Goal: Information Seeking & Learning: Learn about a topic

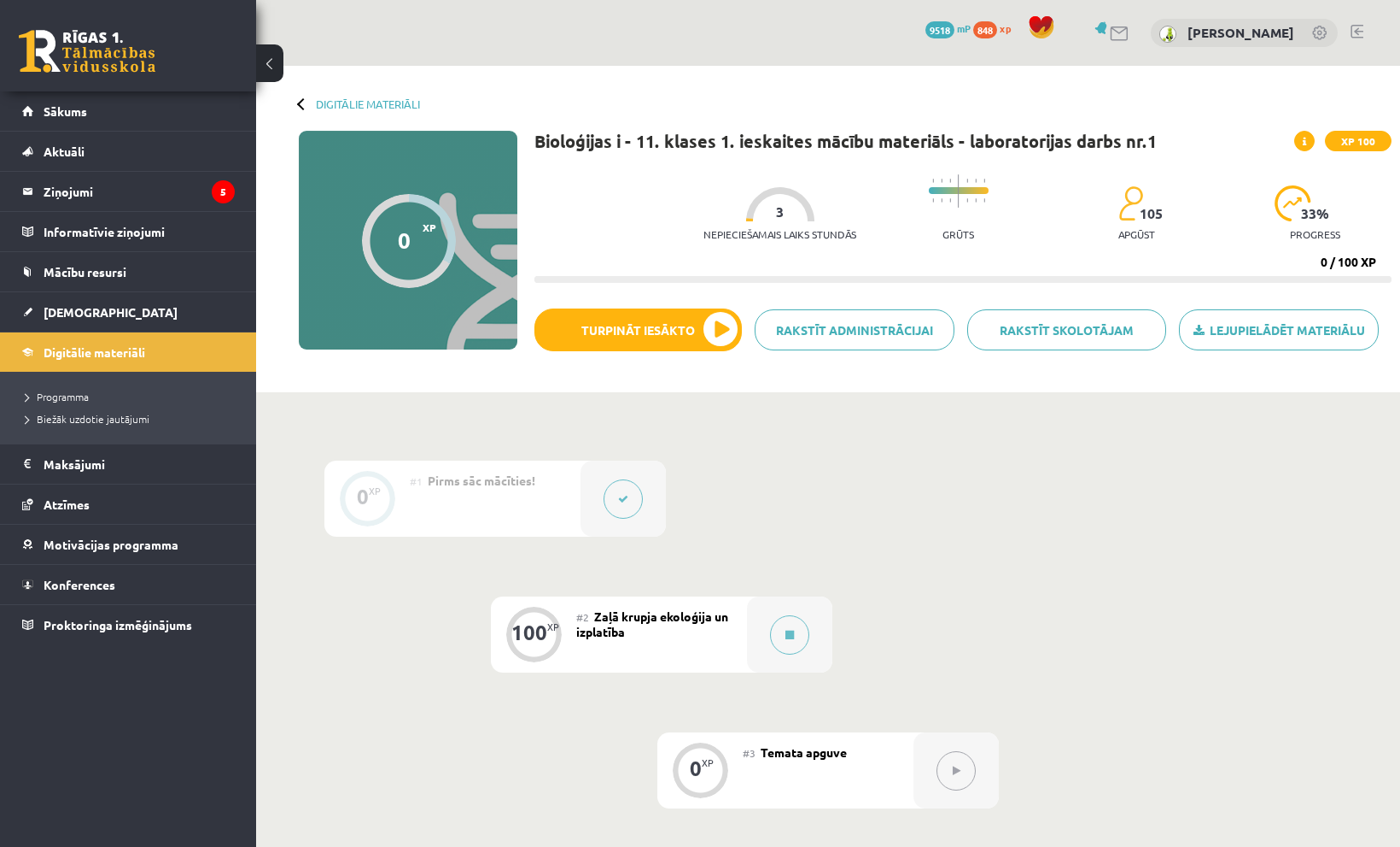
click at [746, 618] on div "#2 Zaļā krupja ekoloģija un izplatība" at bounding box center [662, 634] width 171 height 76
click at [790, 635] on icon at bounding box center [790, 635] width 9 height 11
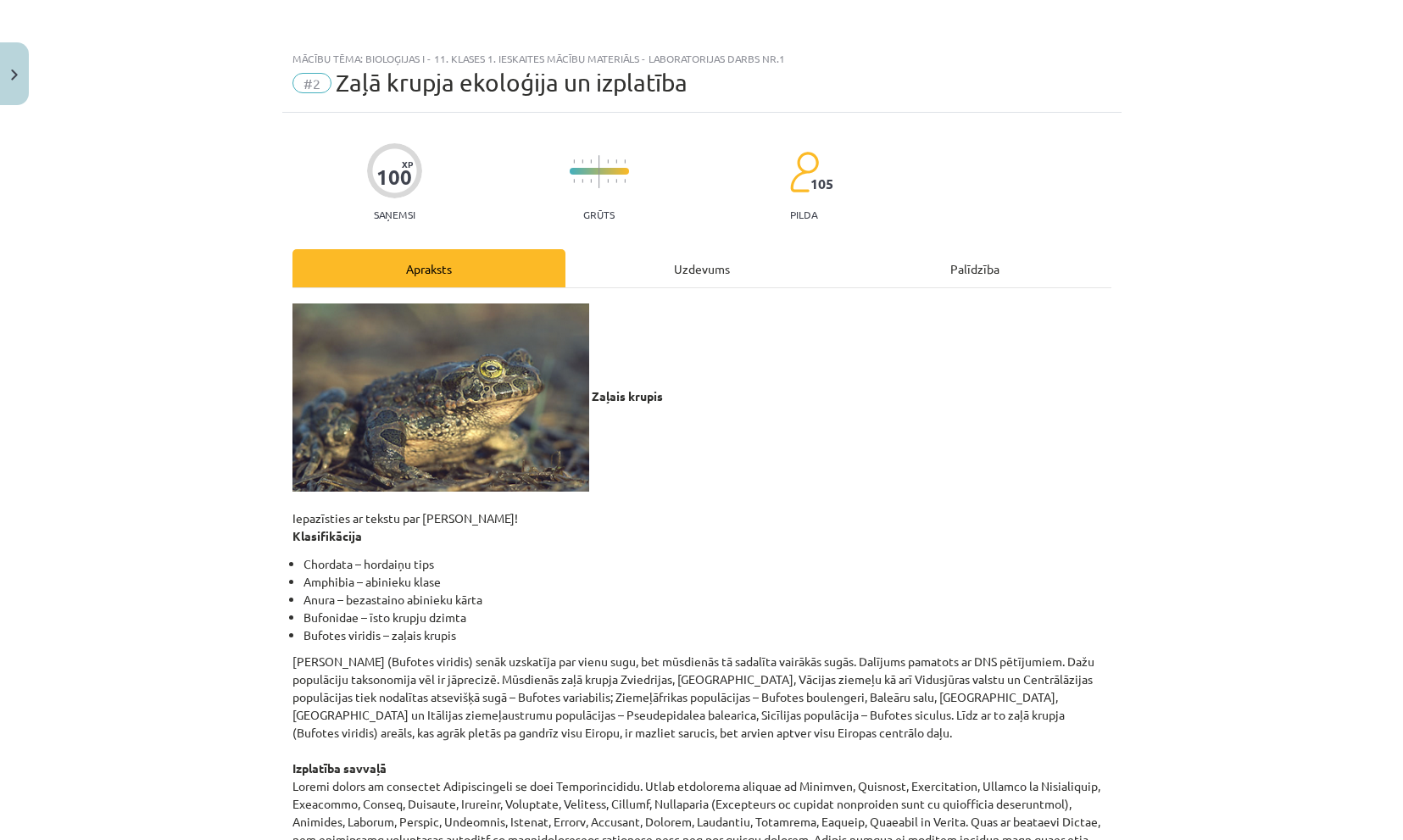
click at [726, 273] on div "Uzdevums" at bounding box center [702, 268] width 273 height 38
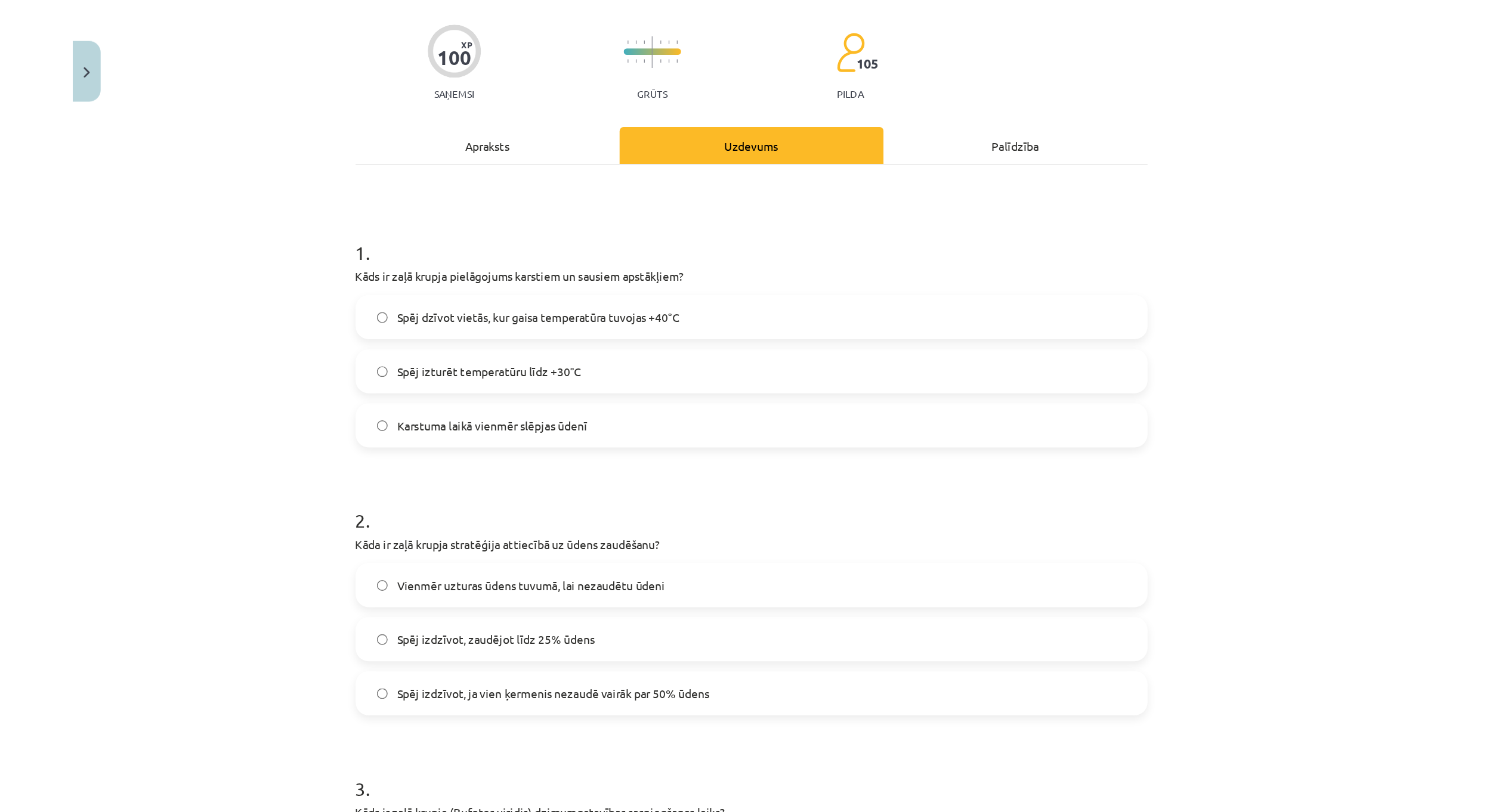
scroll to position [89, 0]
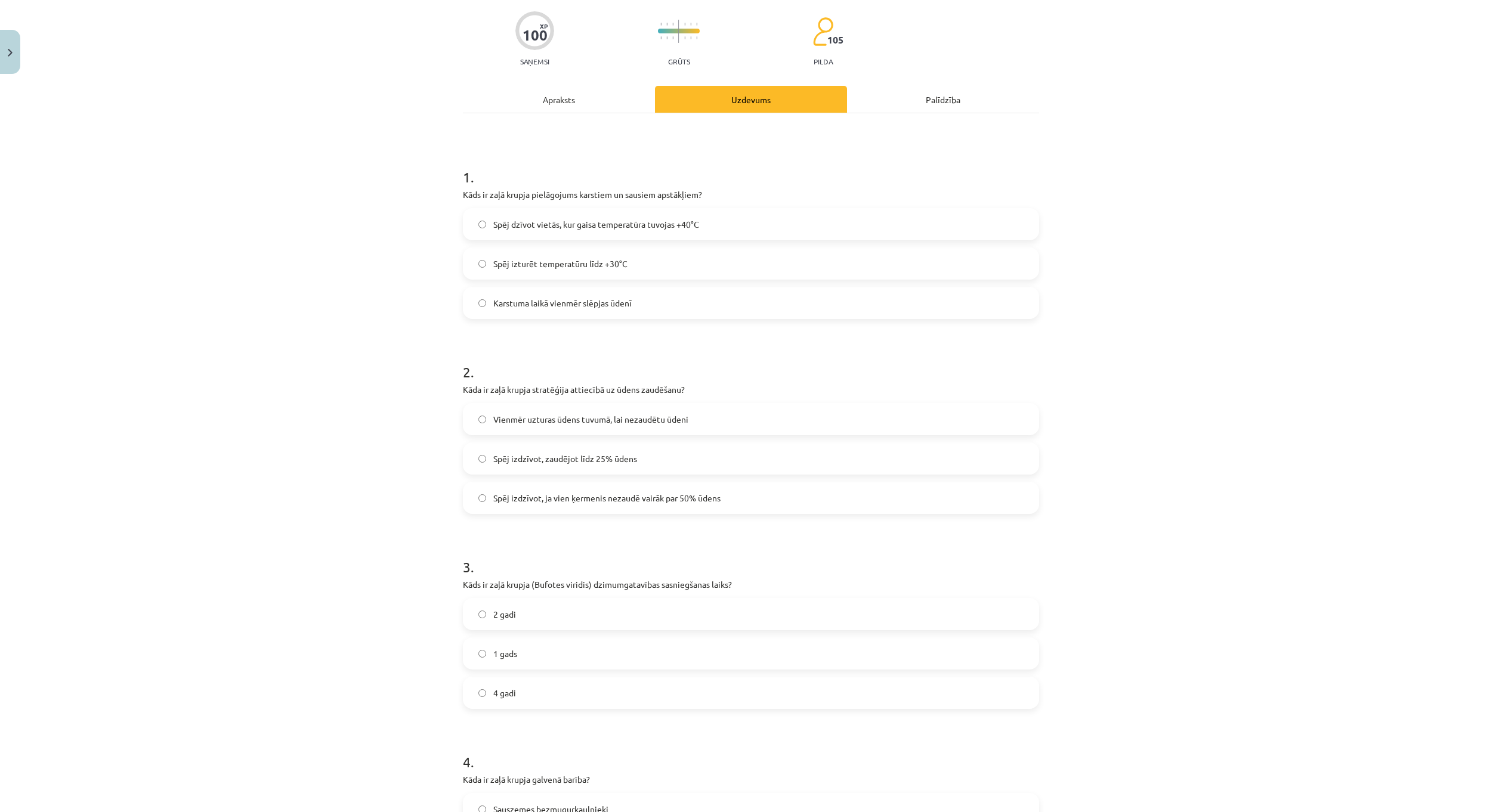
click at [808, 232] on label "Spēj dzīvot vietās, kur gaisa temperatūra tuvojas +40°C" at bounding box center [750, 224] width 574 height 30
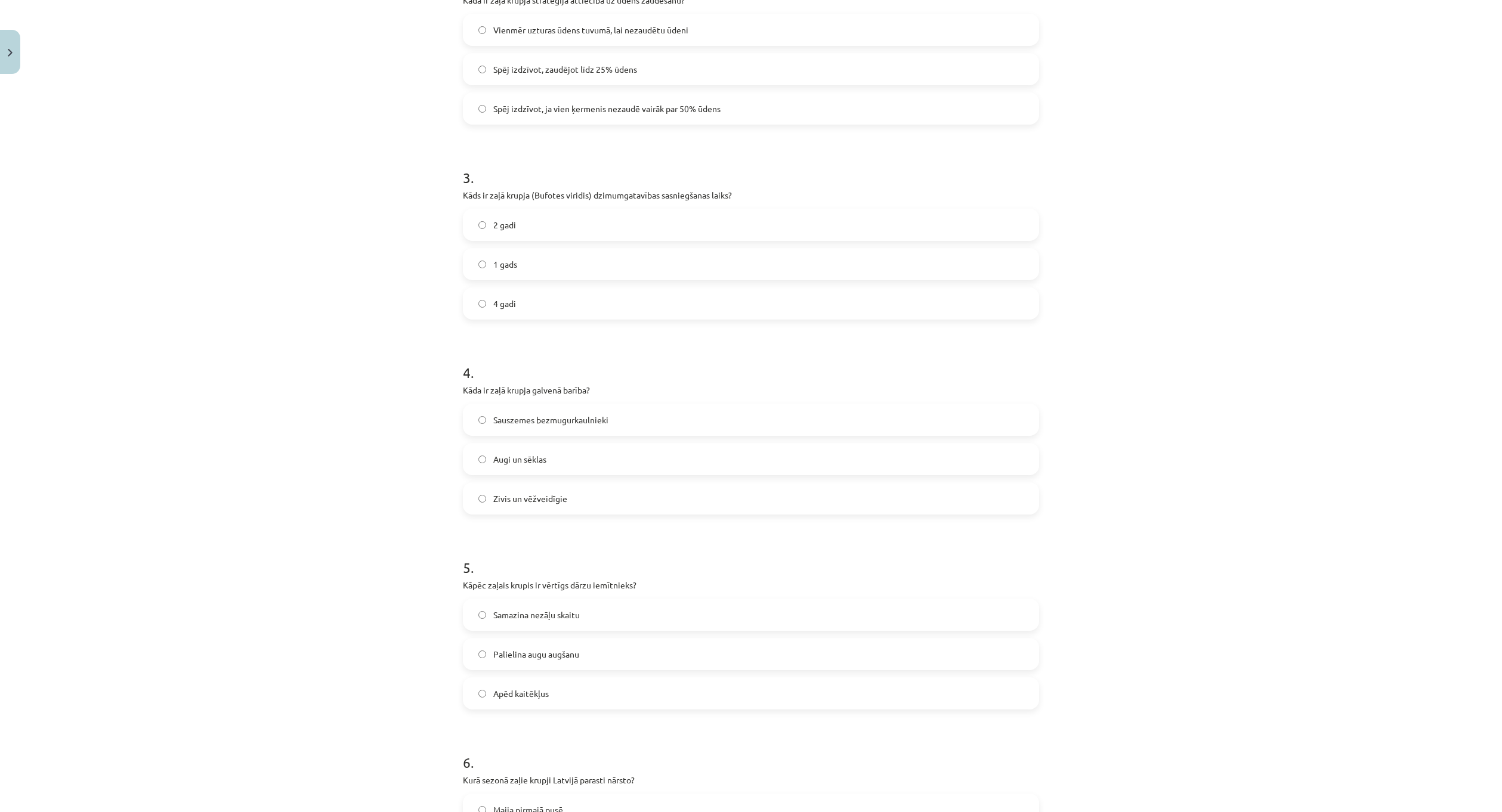
scroll to position [209, 0]
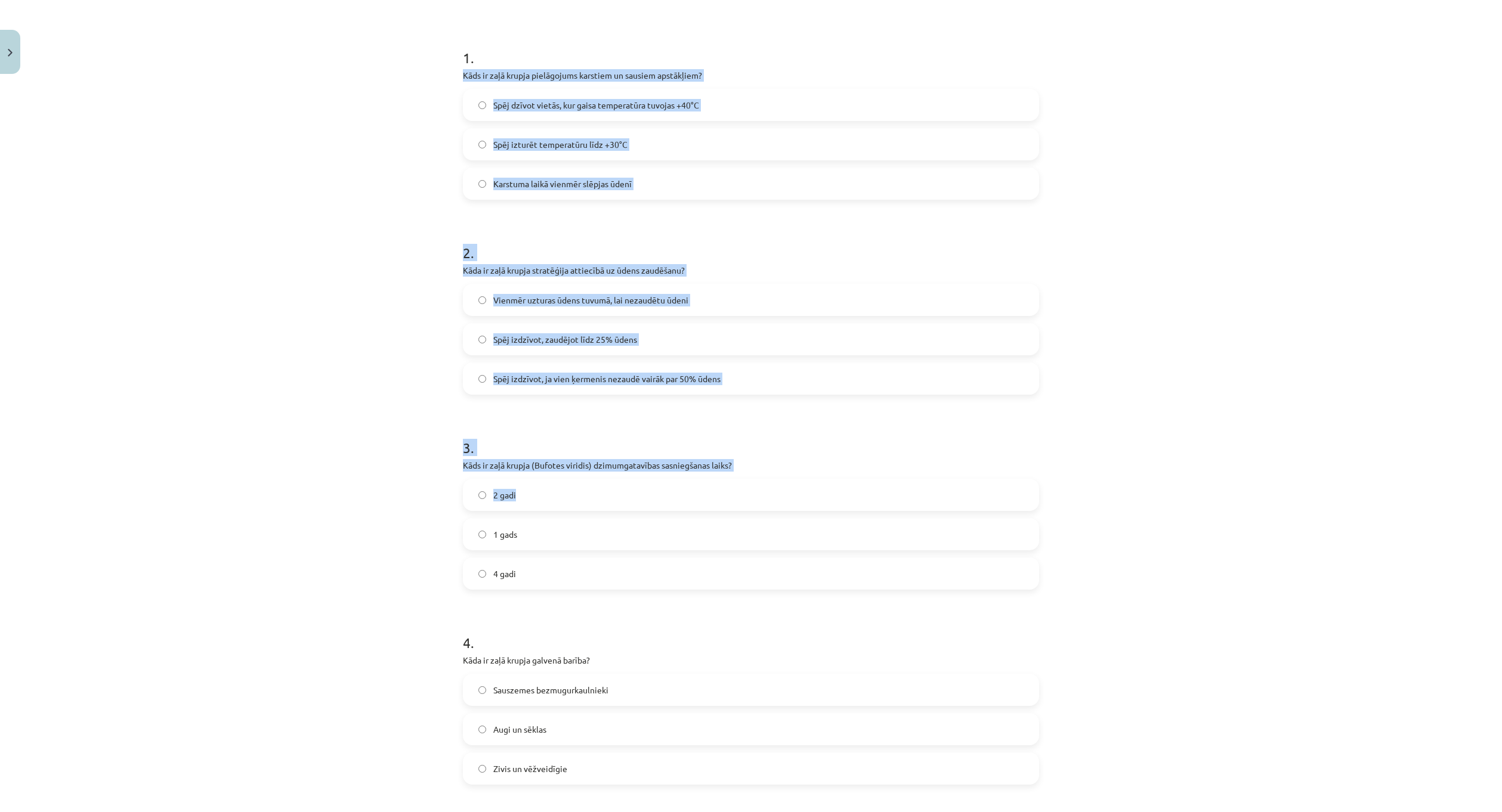
drag, startPoint x: 621, startPoint y: 221, endPoint x: 754, endPoint y: 489, distance: 299.2
click at [754, 489] on div "Mācību tēma: Bioloģijas i - 11. klases 1. ieskaites mācību materiāls - laborato…" at bounding box center [751, 406] width 1502 height 812
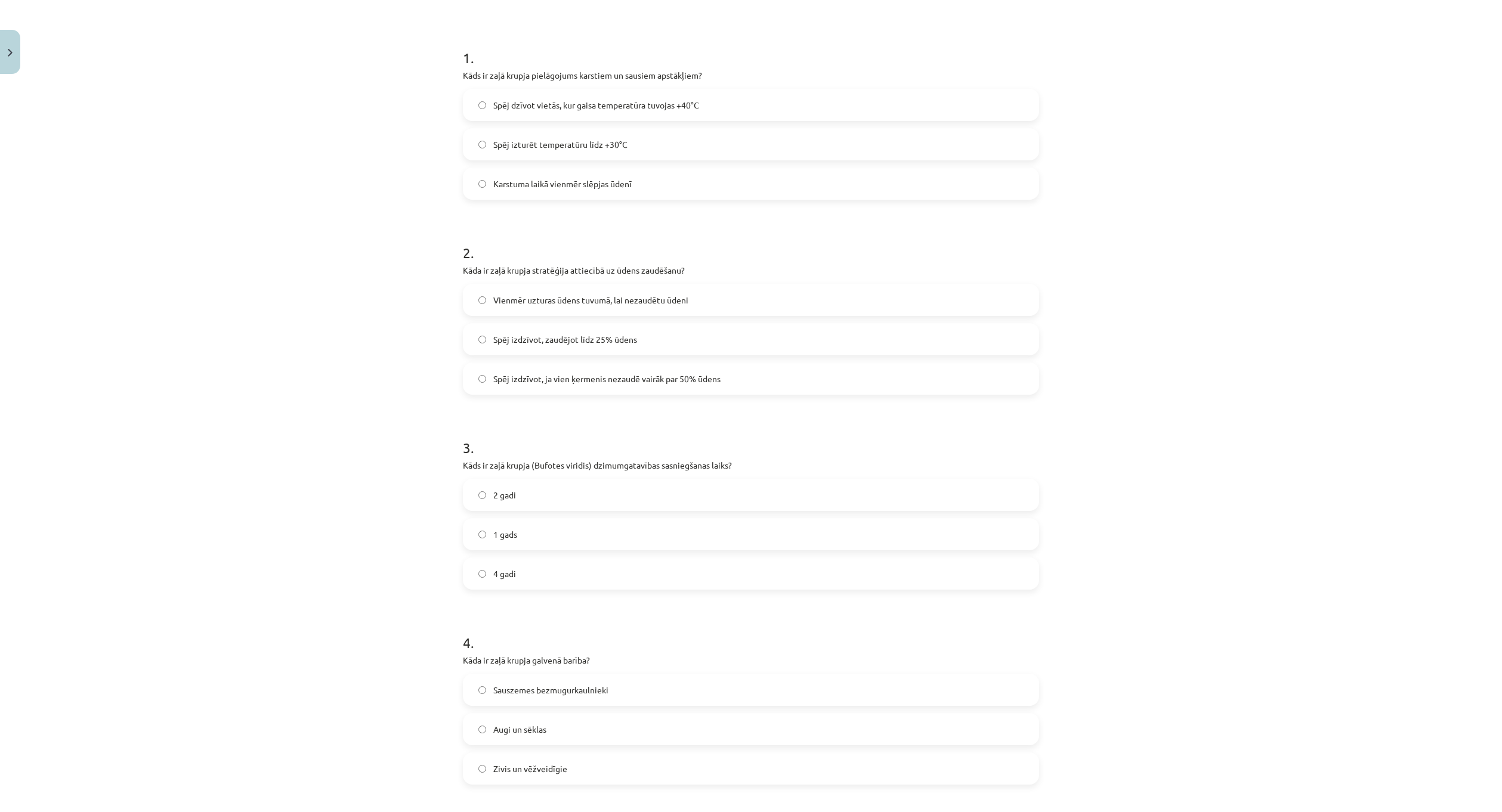
drag, startPoint x: 437, startPoint y: 50, endPoint x: 444, endPoint y: 48, distance: 7.3
click at [438, 50] on div "Mācību tēma: Bioloģijas i - 11. klases 1. ieskaites mācību materiāls - laborato…" at bounding box center [751, 406] width 1502 height 812
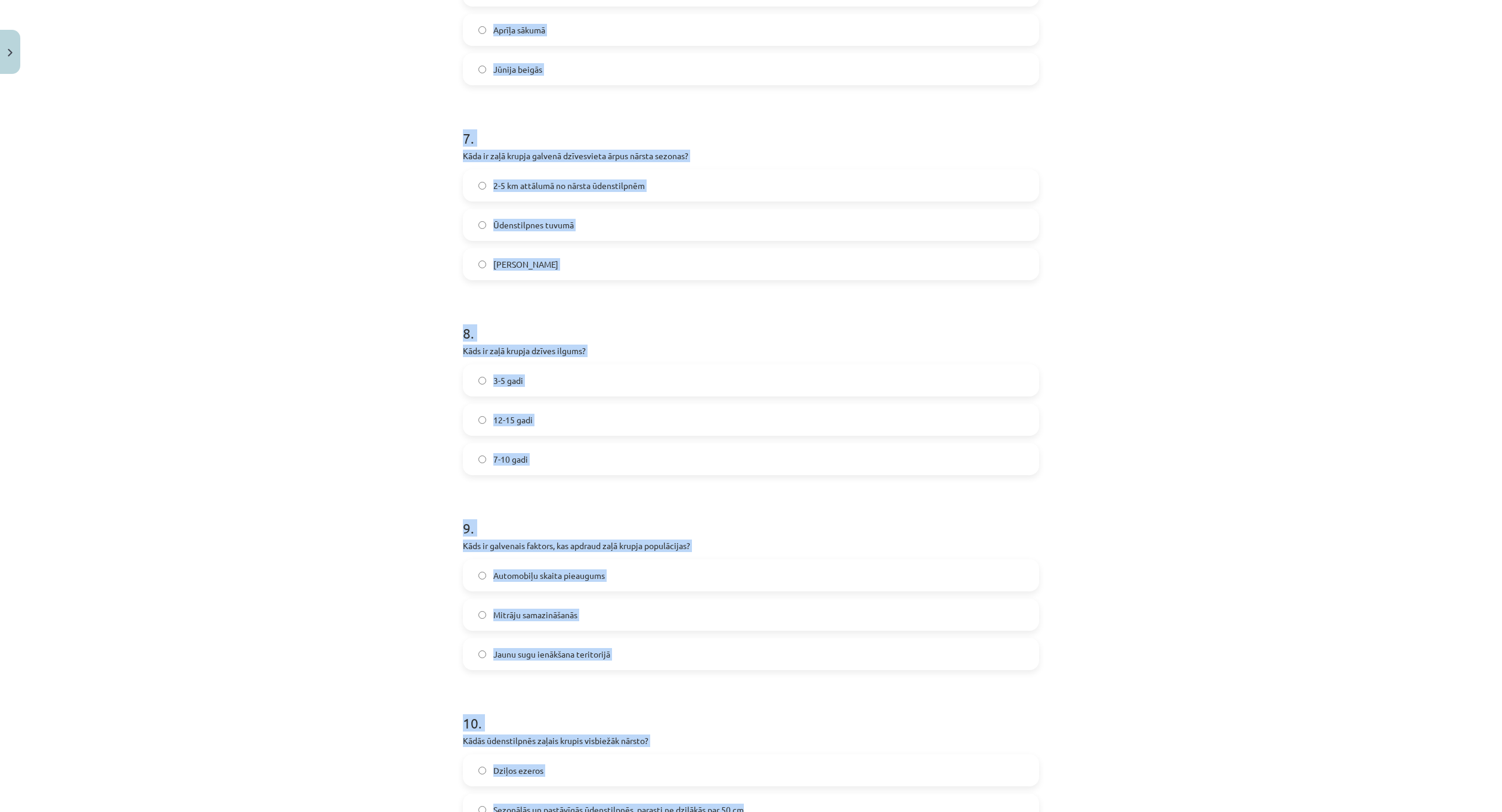
scroll to position [1490, 0]
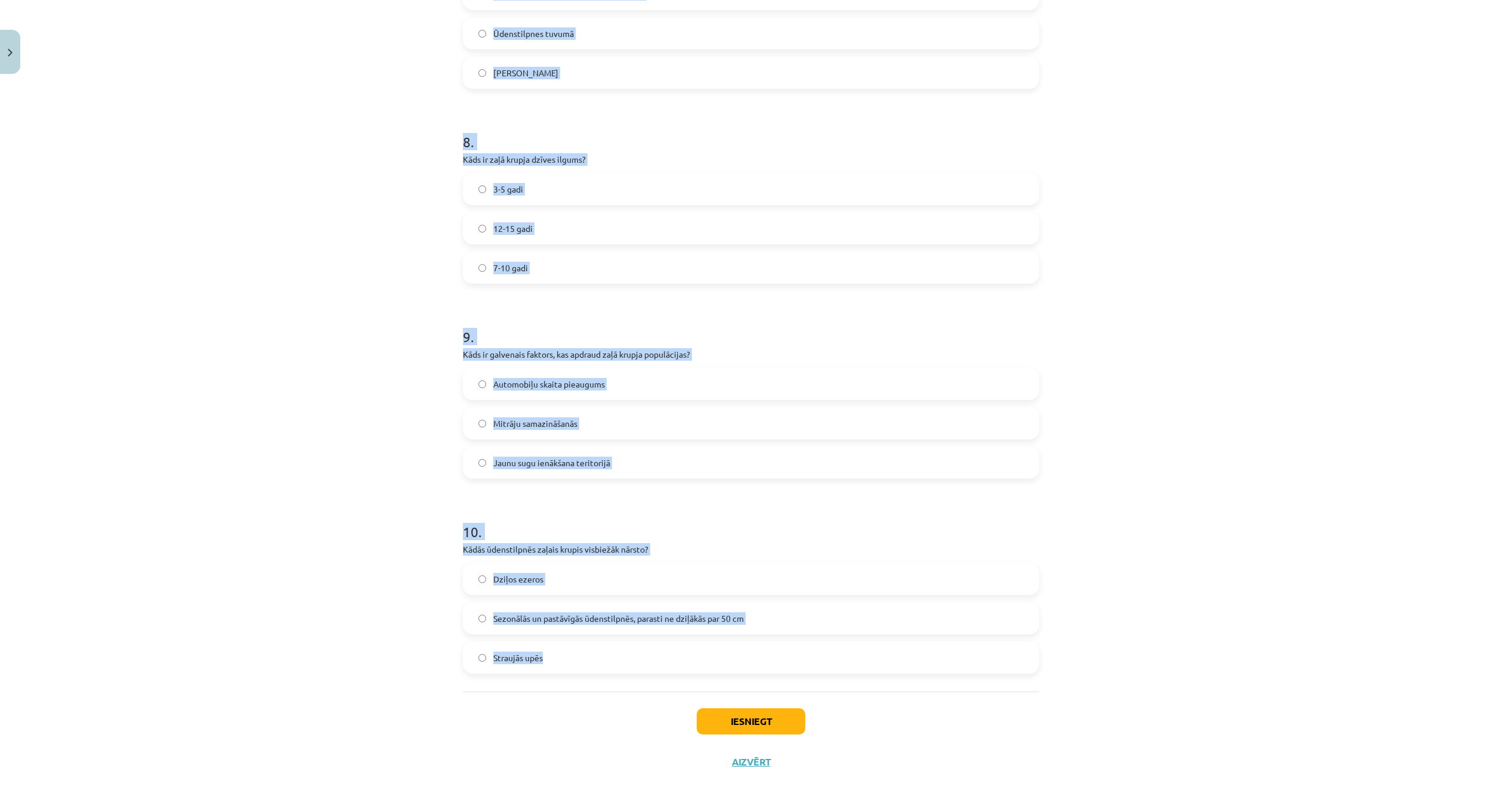
drag, startPoint x: 447, startPoint y: 48, endPoint x: 812, endPoint y: 642, distance: 697.2
click at [812, 638] on div "Mācību tēma: Bioloģijas i - 11. klases 1. ieskaites mācību materiāls - laborato…" at bounding box center [751, 406] width 1502 height 812
copy form "1 . Lore ip dolo sitame consectetur adipisci el seddoei temporinci? Utla etdolo…"
click at [1005, 522] on div "Mācību tēma: Bioloģijas i - 11. klases 1. ieskaites mācību materiāls - laborato…" at bounding box center [751, 406] width 1502 height 812
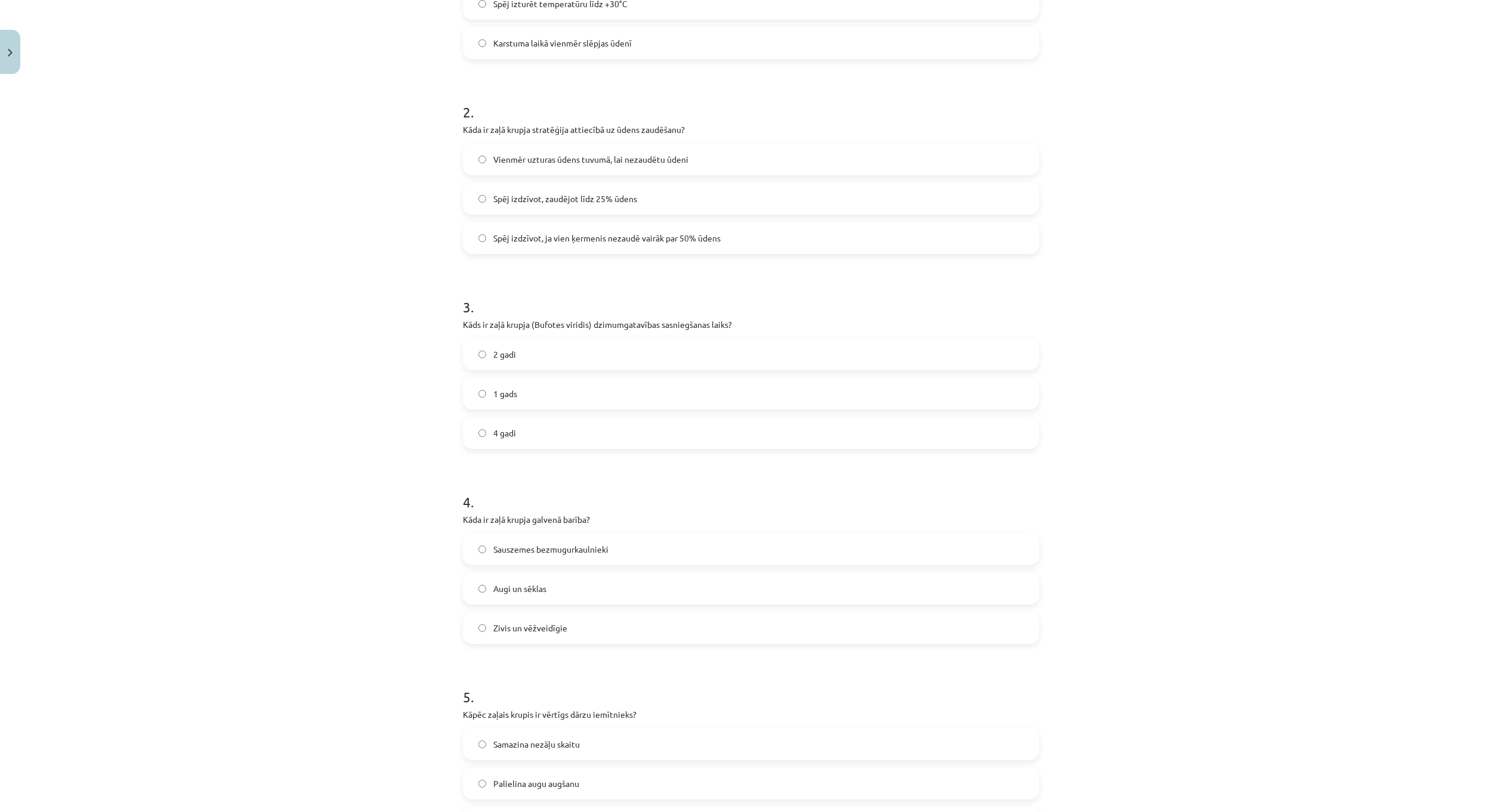
scroll to position [358, 0]
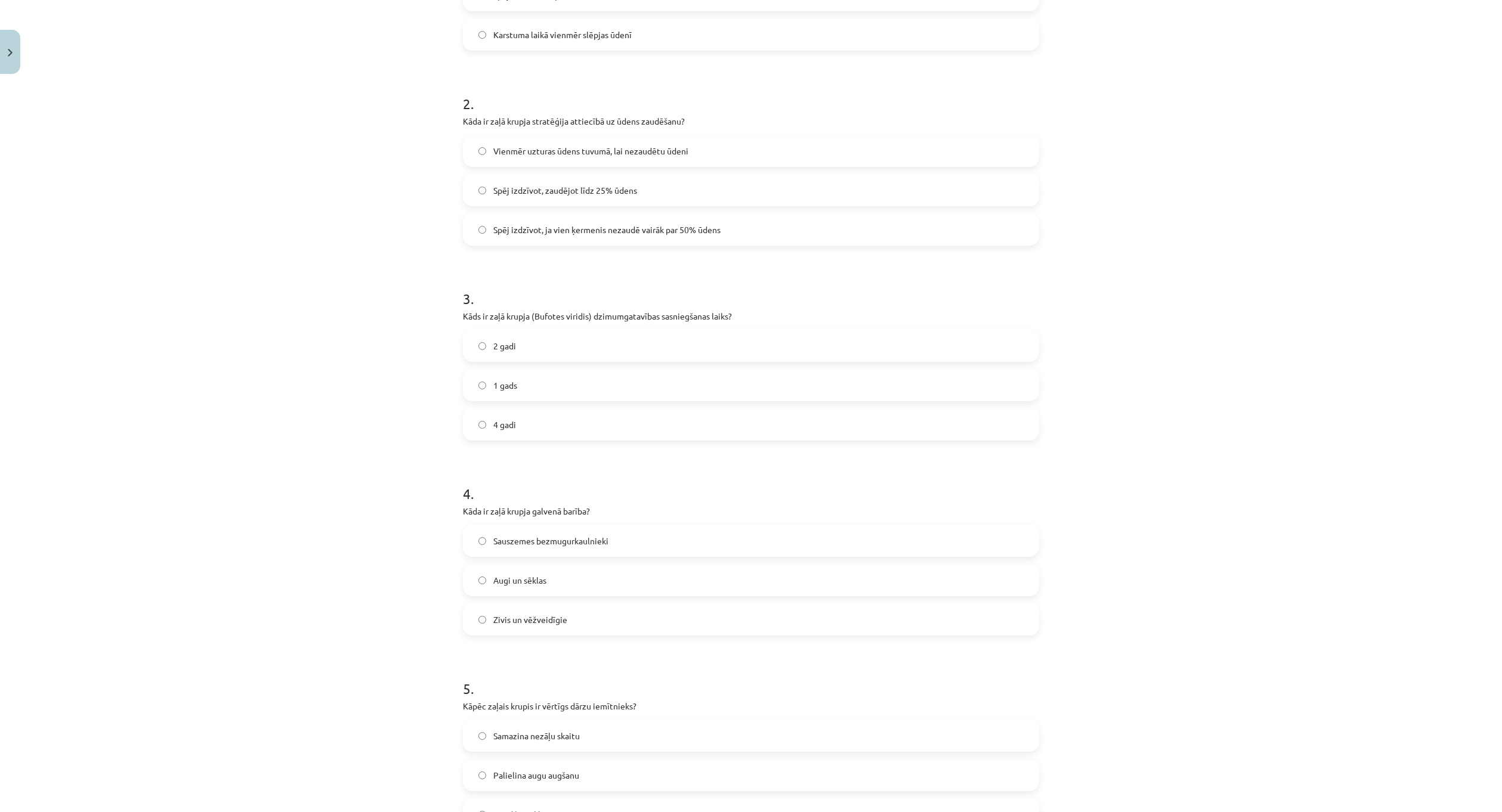
click at [564, 385] on label "1 gads" at bounding box center [750, 385] width 574 height 30
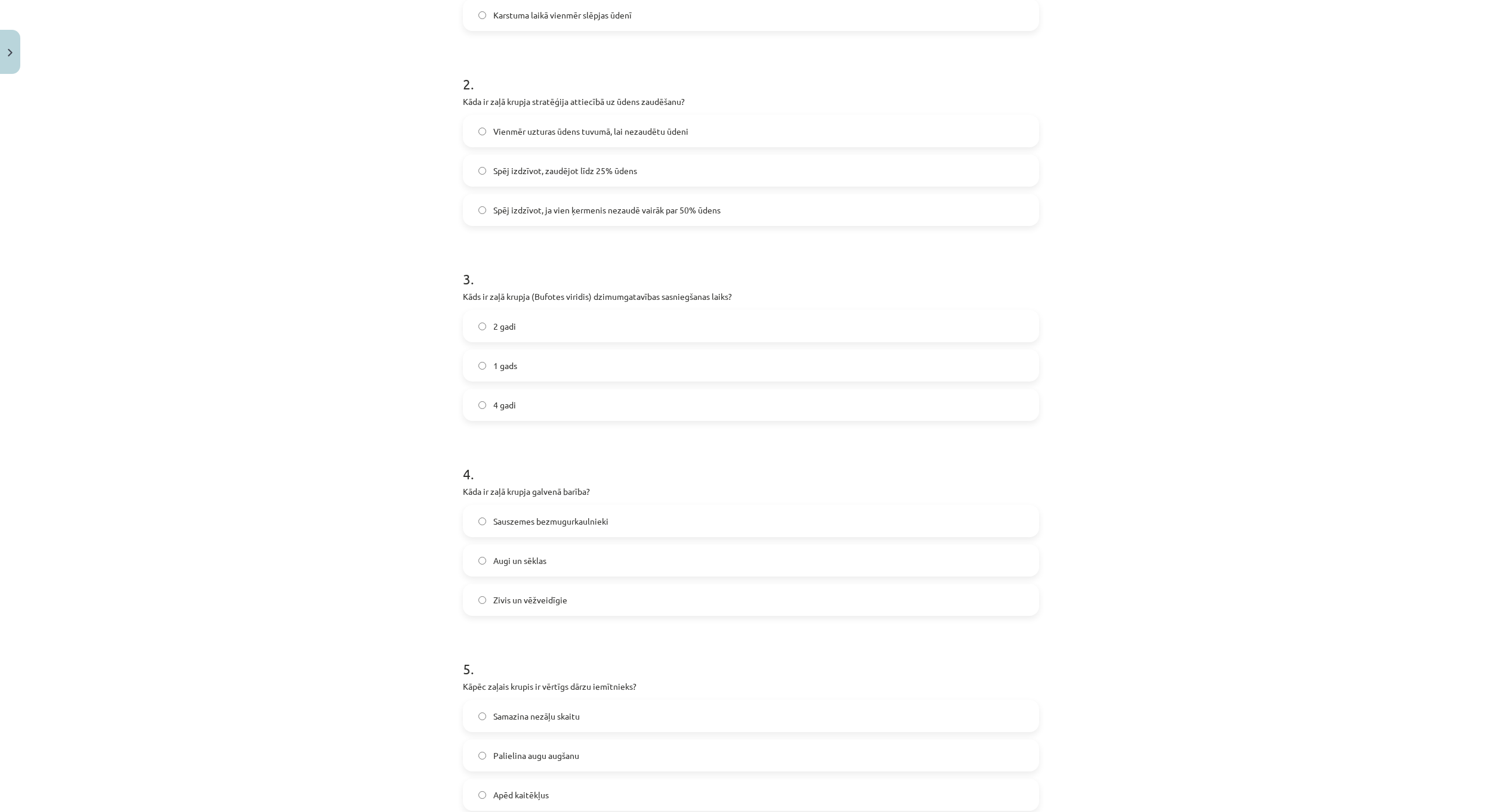
scroll to position [417, 0]
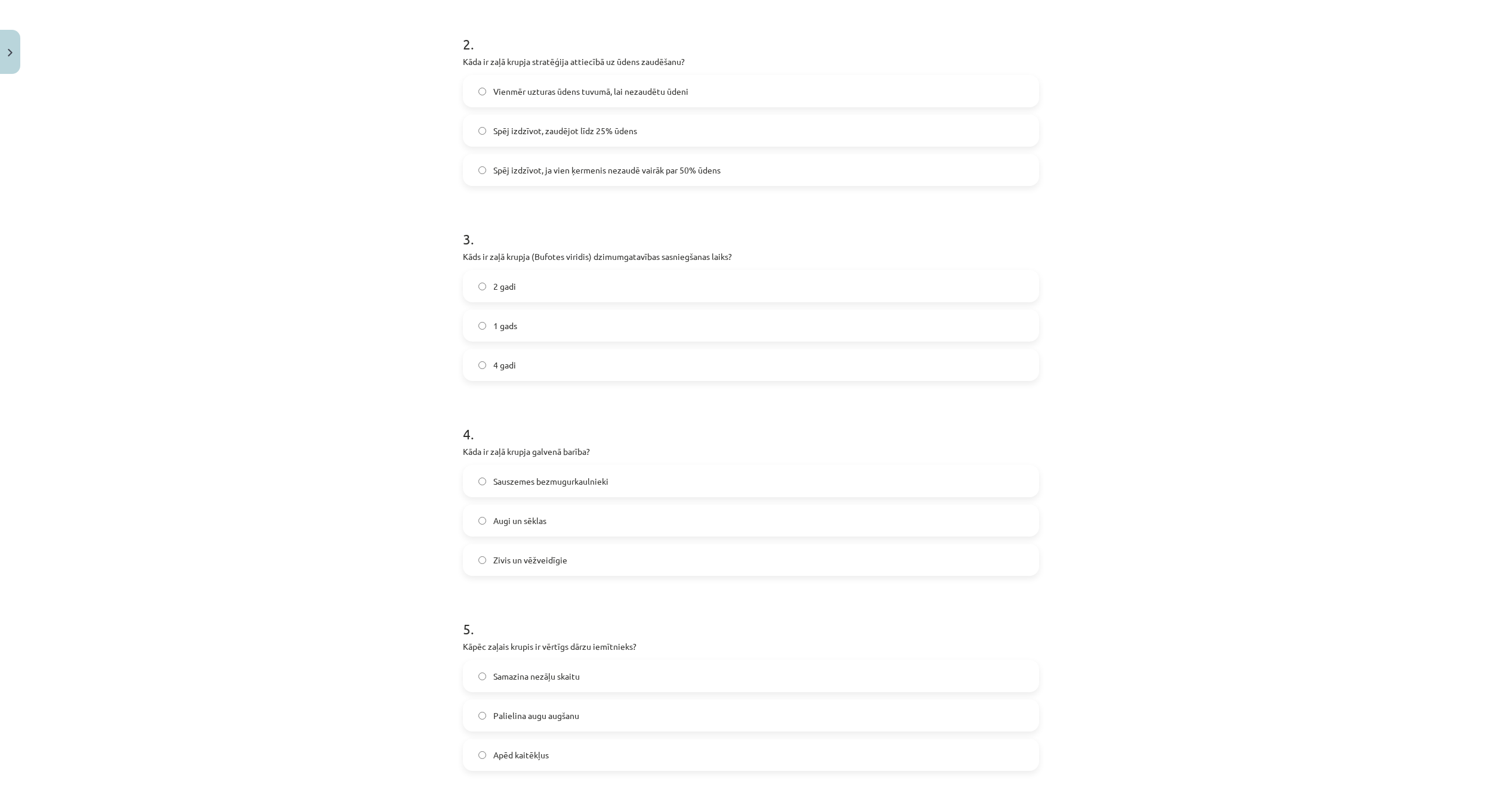
click at [624, 483] on label "Sauszemes bezmugurkaulnieki" at bounding box center [750, 481] width 574 height 30
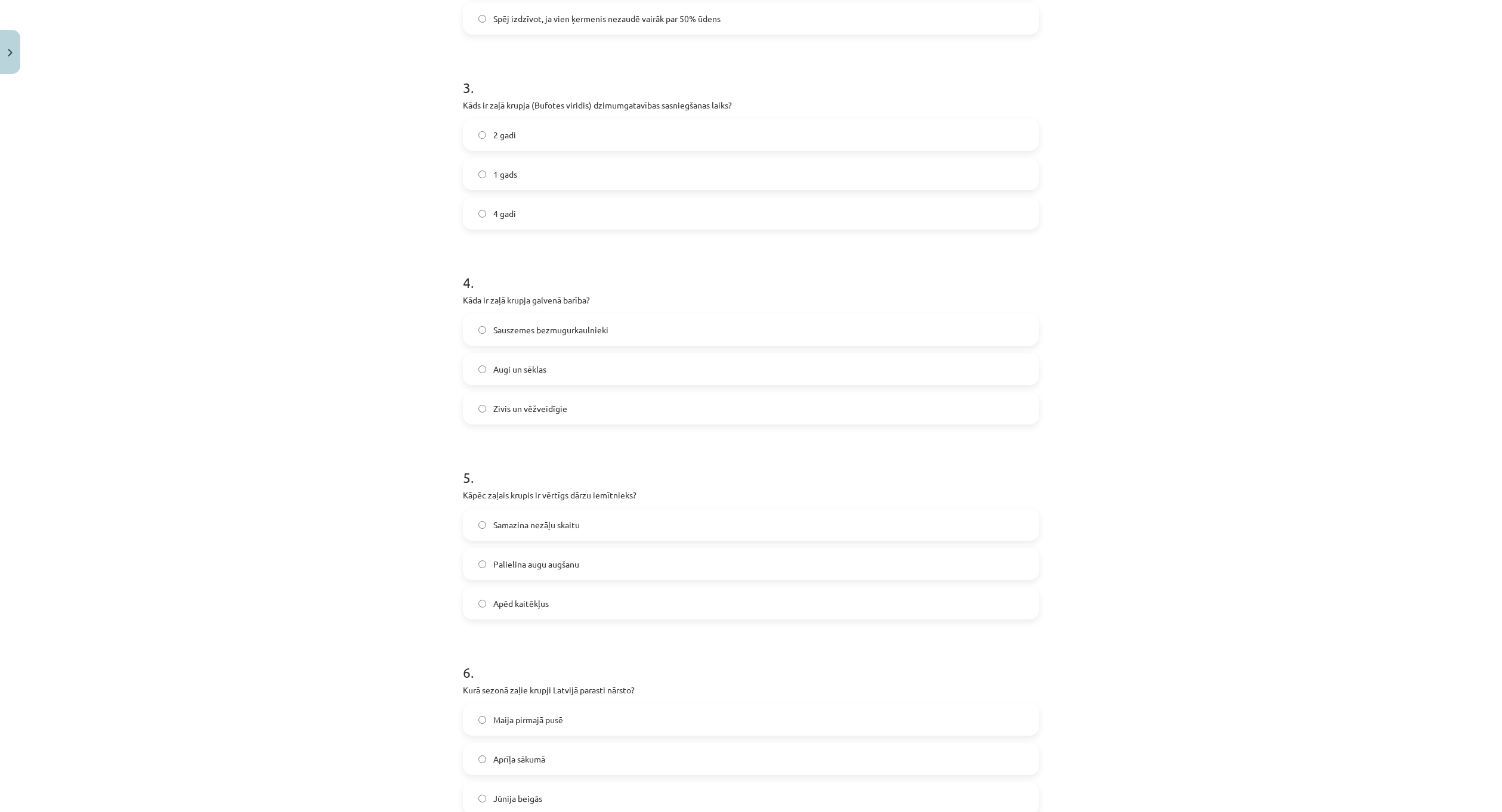
scroll to position [597, 0]
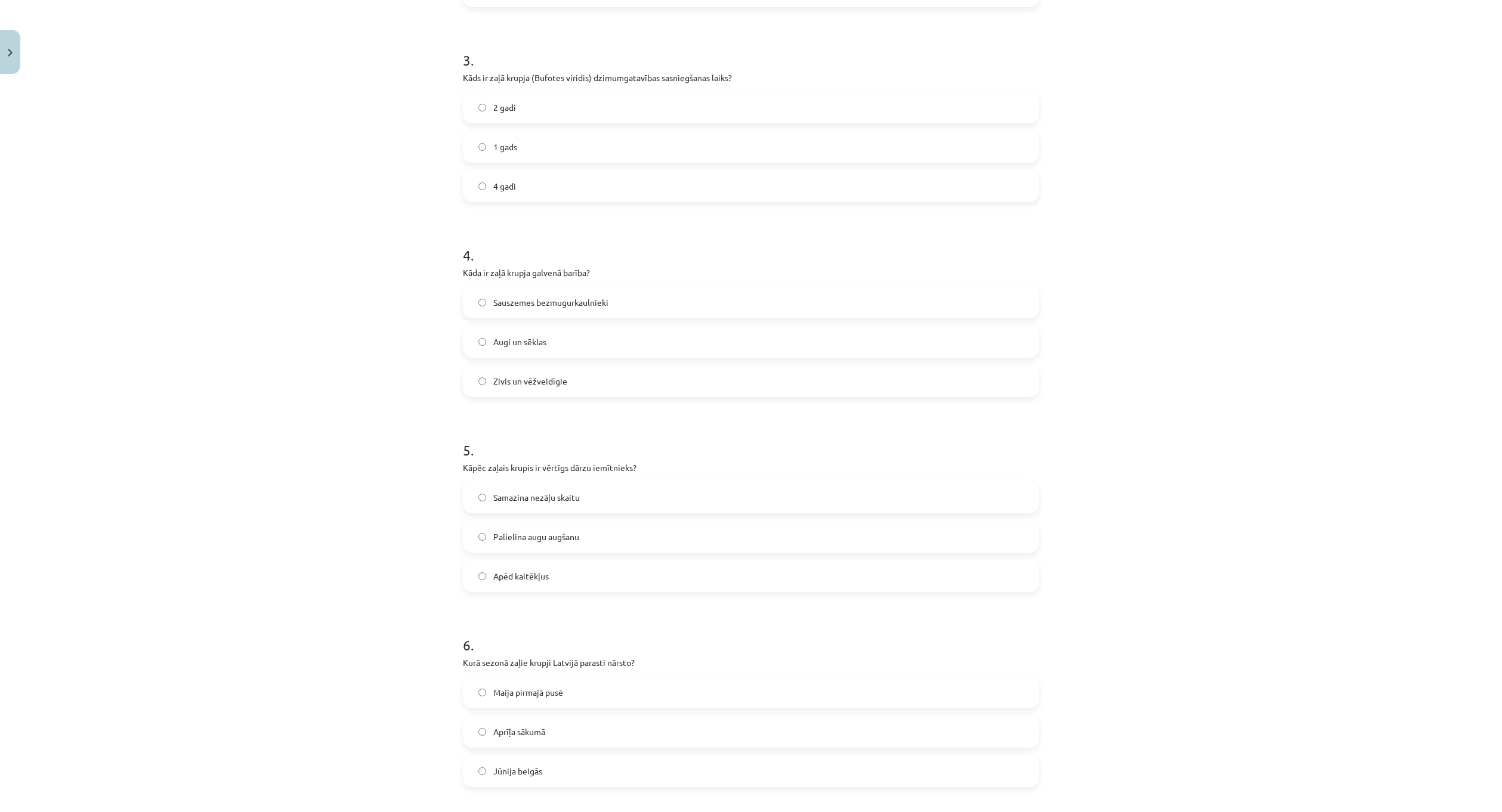
click at [592, 576] on label "Apēd kaitēkļus" at bounding box center [750, 576] width 574 height 30
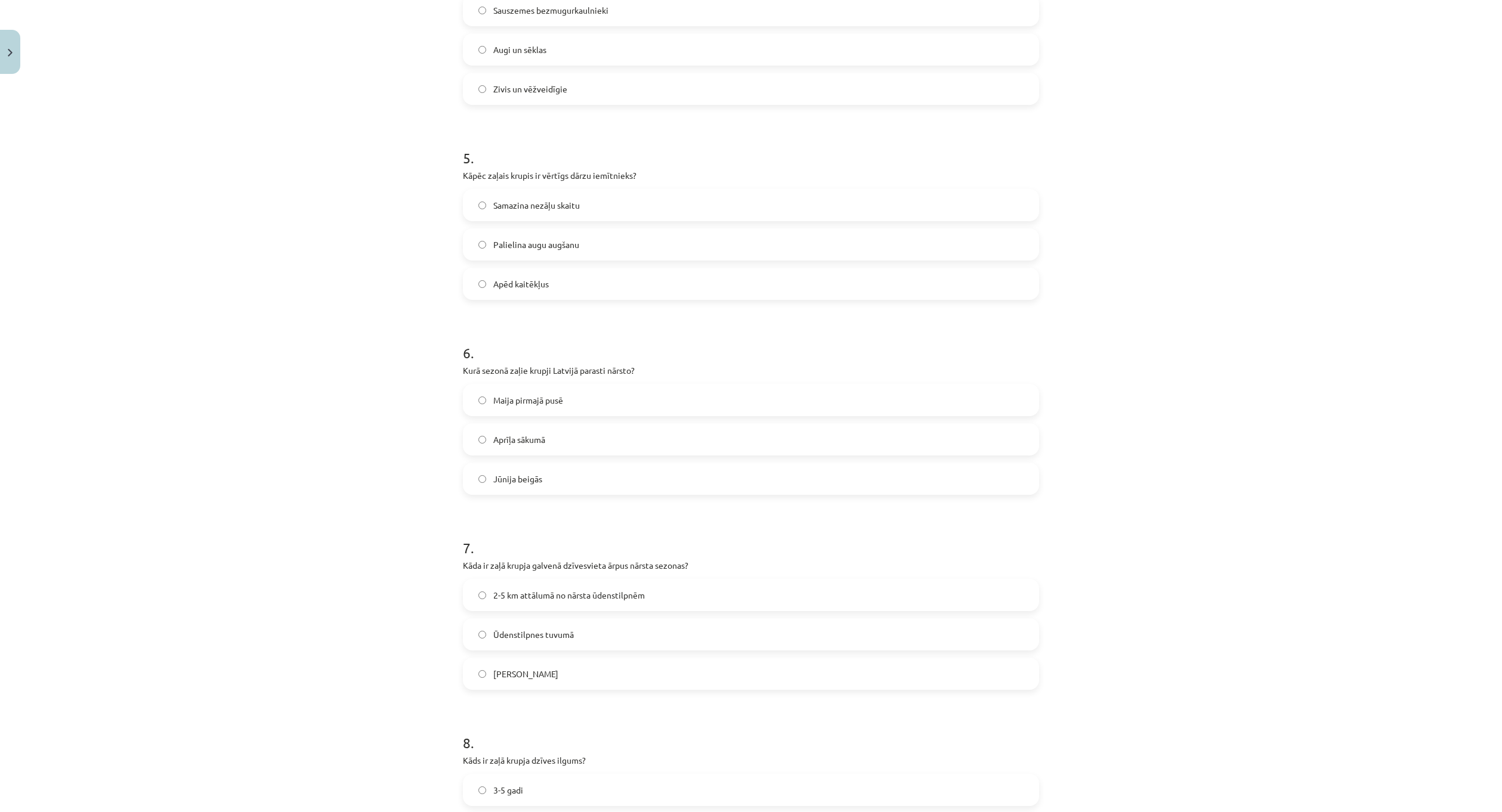
scroll to position [895, 0]
click at [607, 404] on label "Maija pirmajā pusē" at bounding box center [750, 394] width 574 height 30
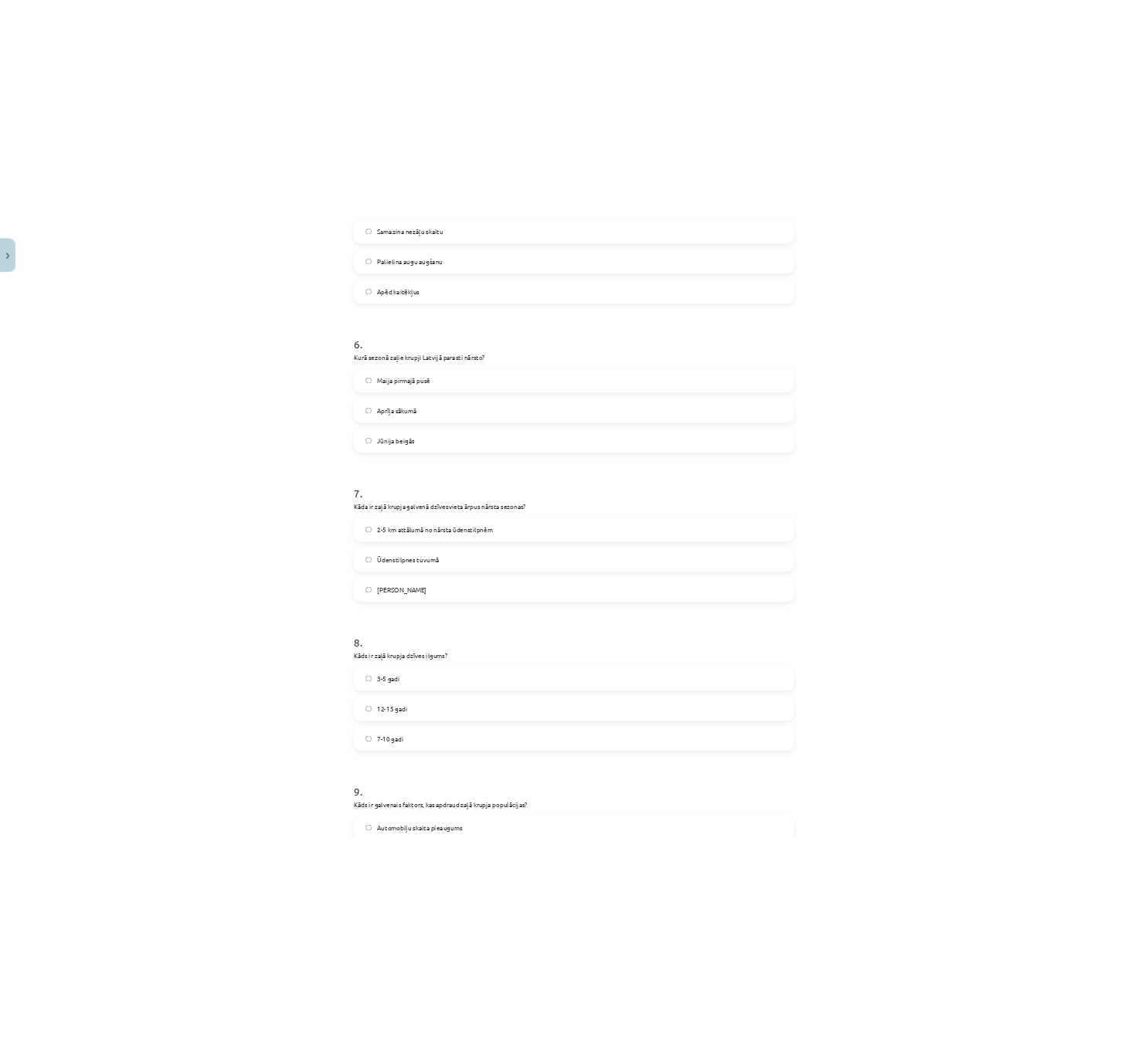
scroll to position [1391, 0]
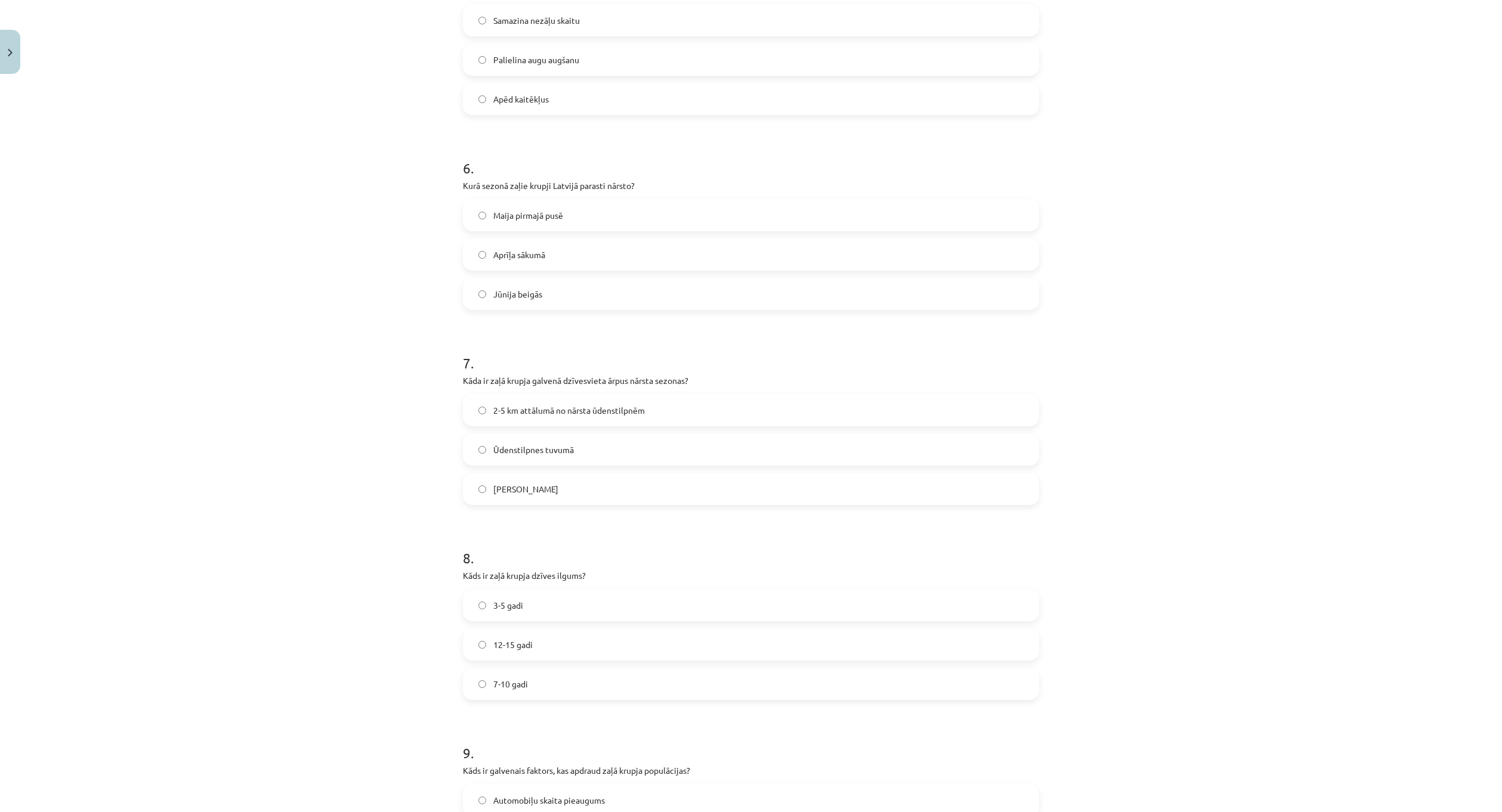
click at [616, 458] on label "Ūdenstilpnes tuvumā" at bounding box center [750, 450] width 574 height 30
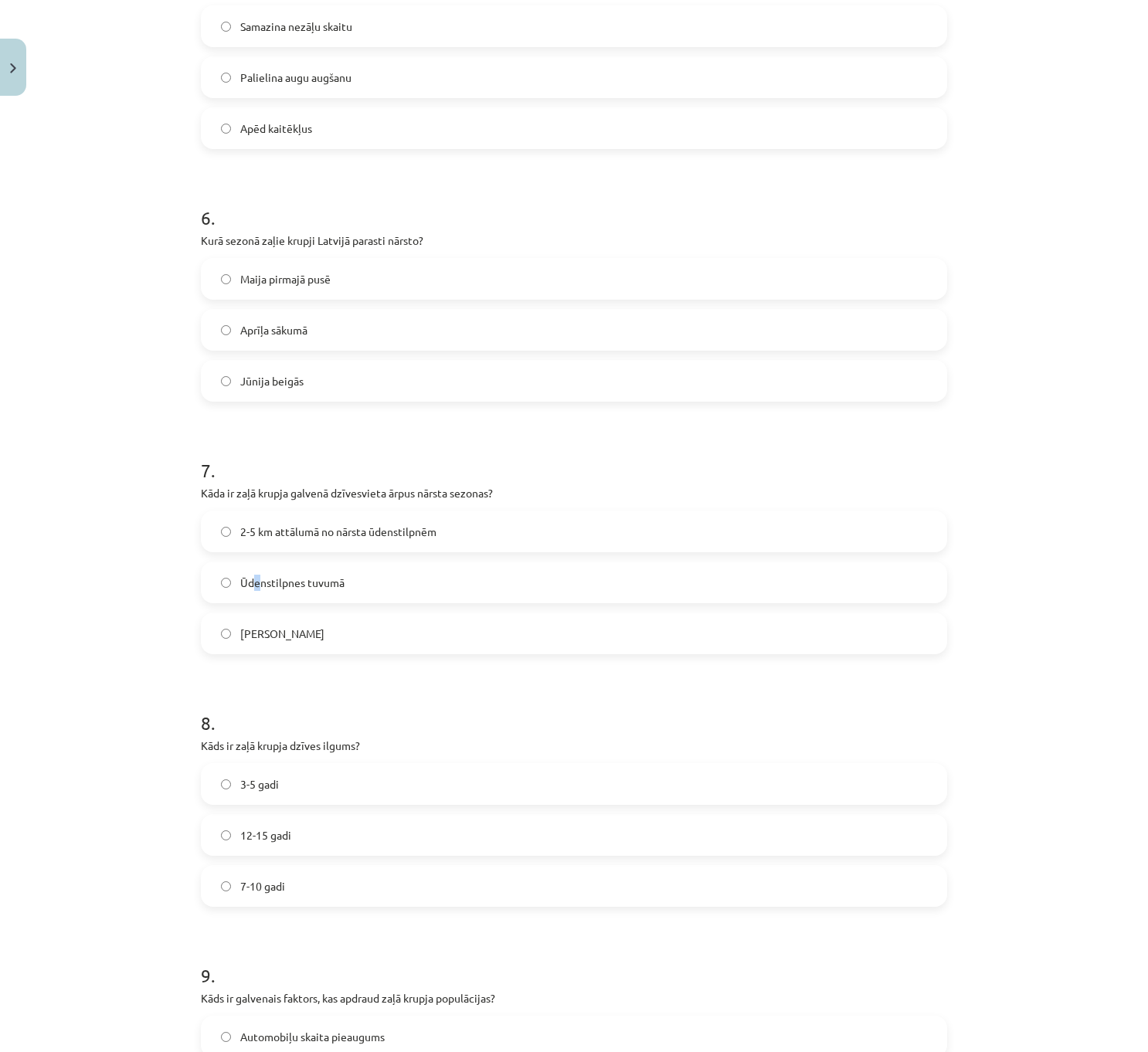
click at [251, 555] on div "2-5 km attālumā no nārsta ūdenstilpnēm Ūdenstilpnes tuvumā Meža biezoknī" at bounding box center [574, 582] width 746 height 143
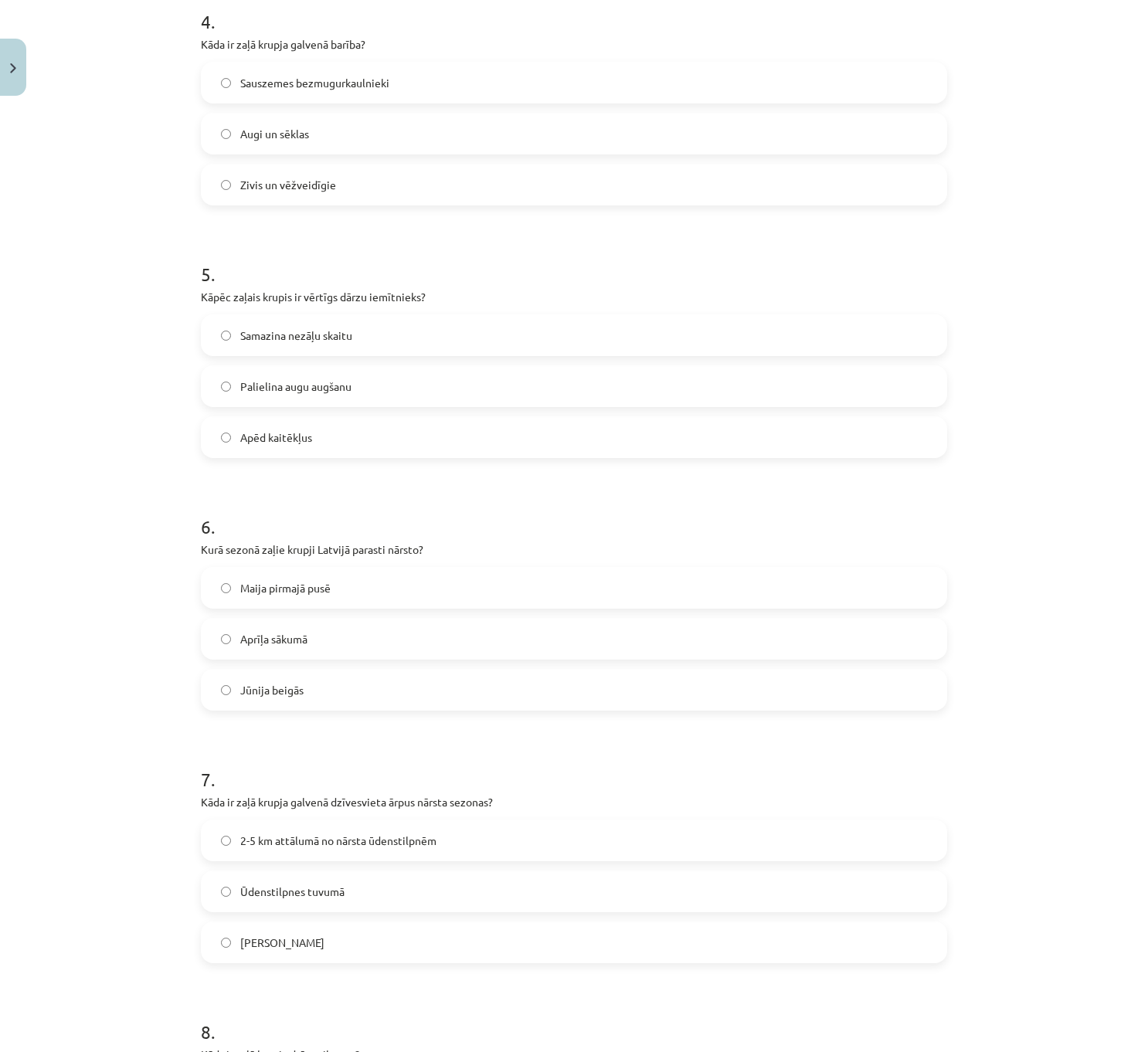
click at [109, 726] on div "Mācību tēma: Bioloģijas i - 11. klases 1. ieskaites mācību materiāls - laborato…" at bounding box center [574, 526] width 1148 height 1052
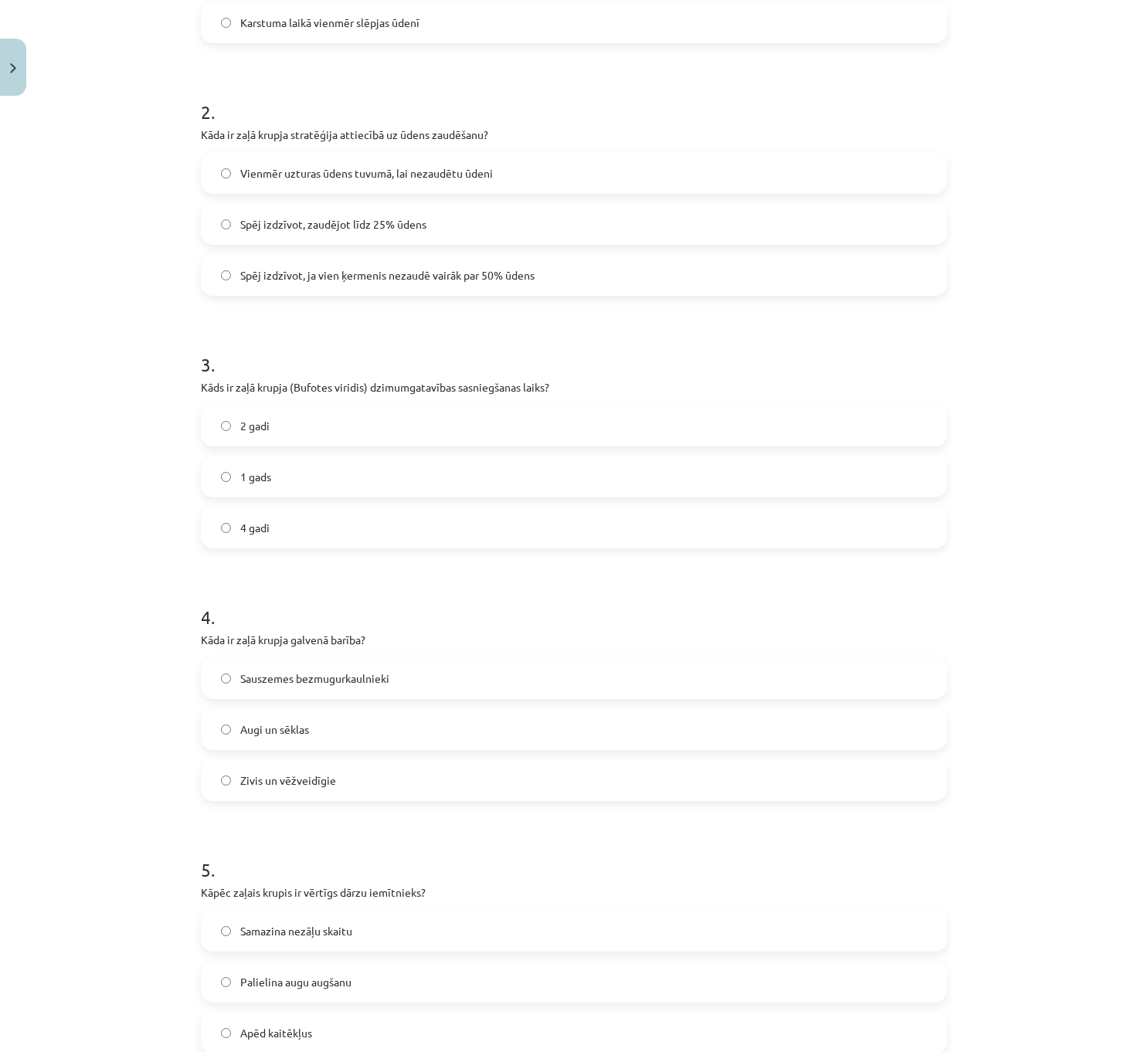
scroll to position [309, 0]
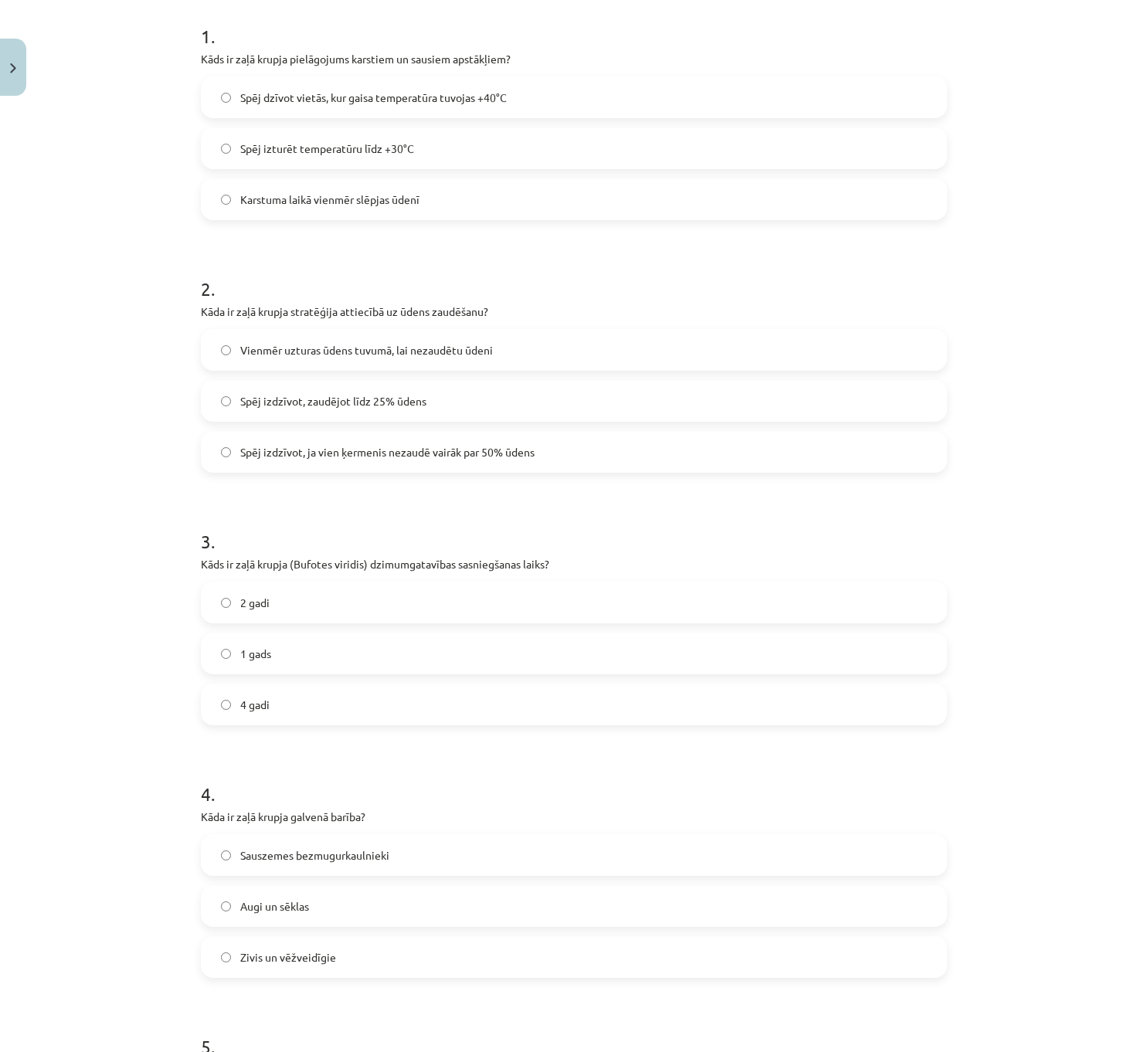
click at [325, 449] on span "Spēj izdzīvot, ja vien ķermenis nezaudē vairāk par 50% ūdens" at bounding box center [387, 452] width 295 height 17
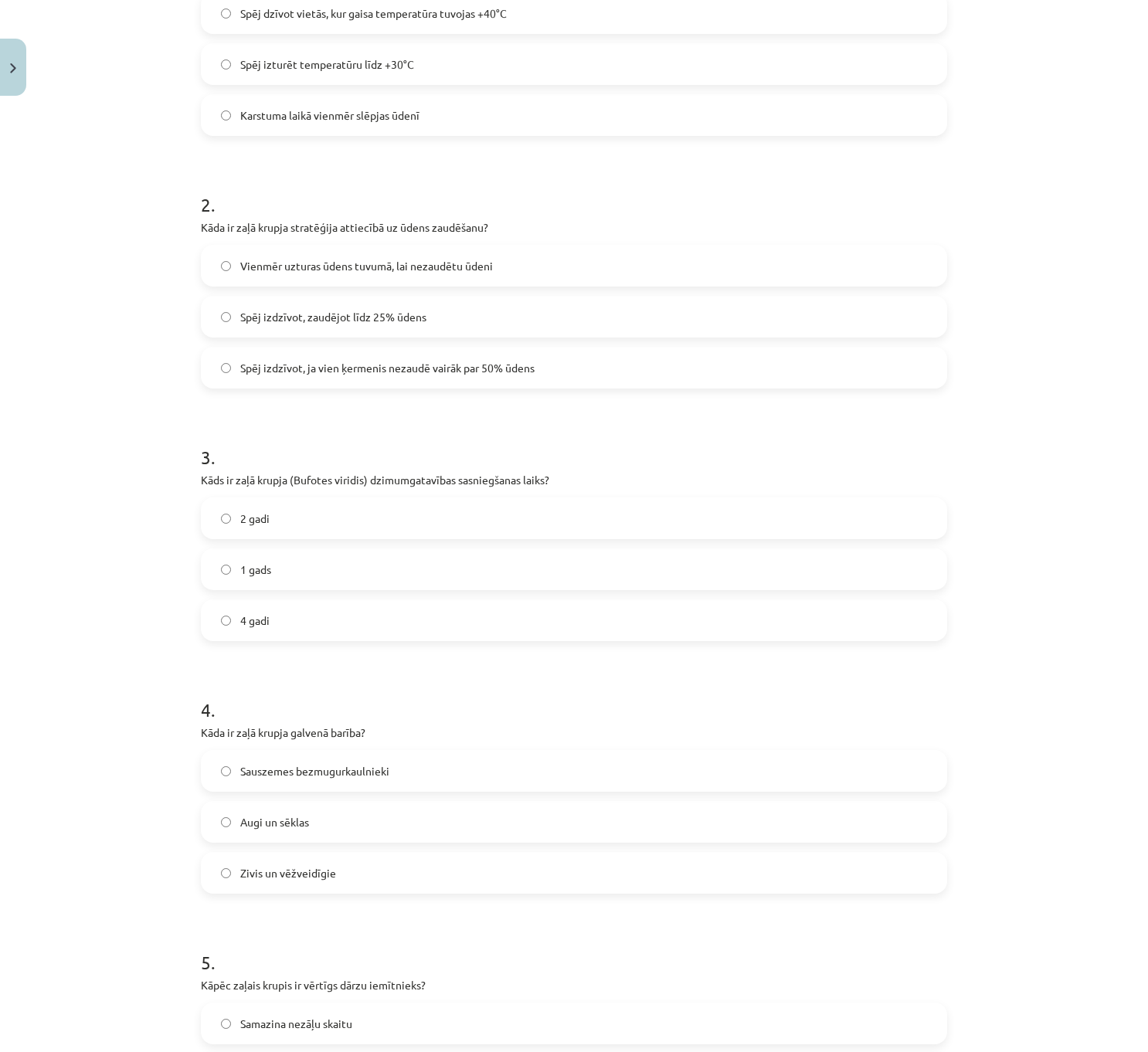
scroll to position [463, 0]
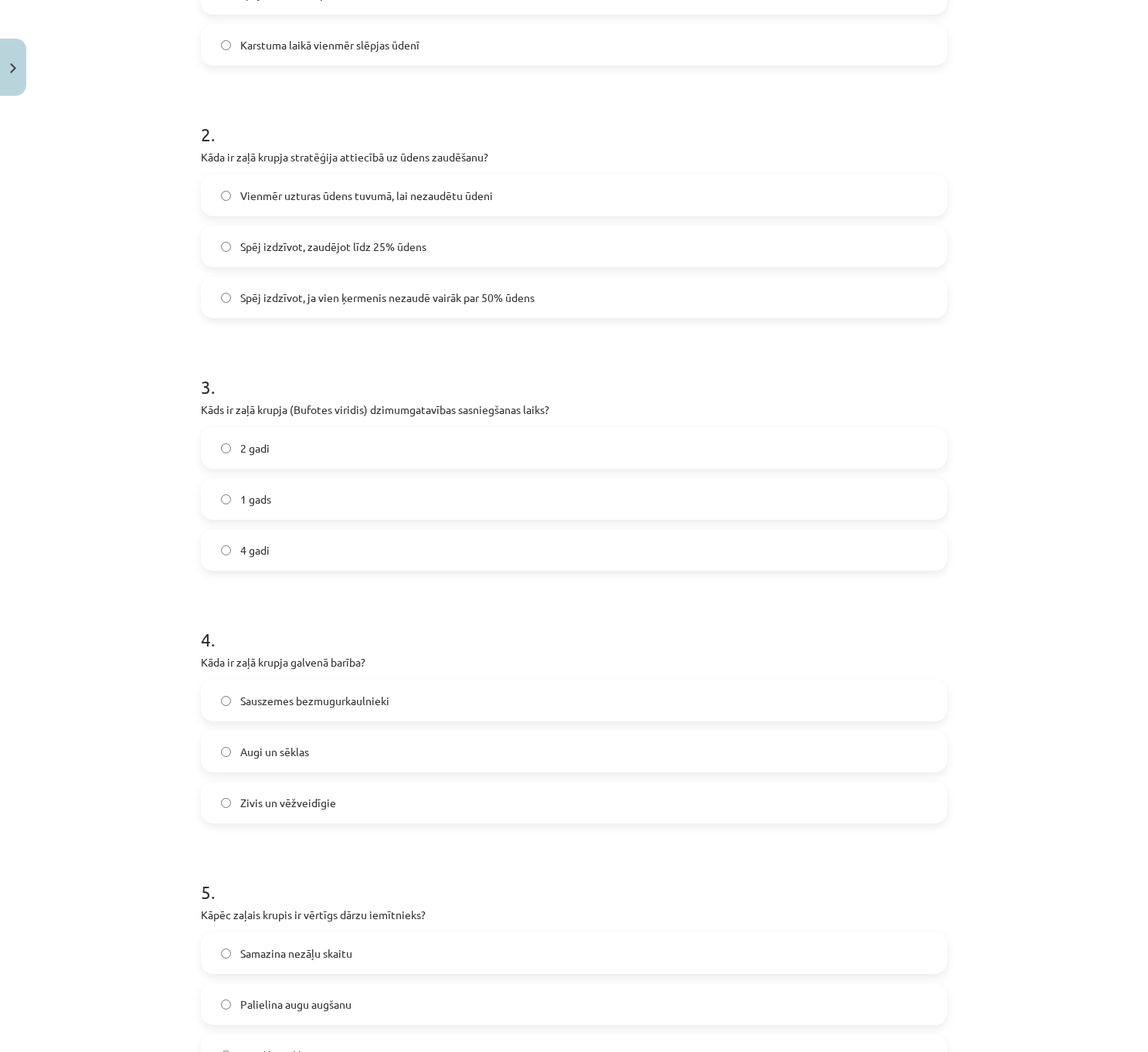
click at [262, 556] on span "4 gadi" at bounding box center [255, 550] width 30 height 17
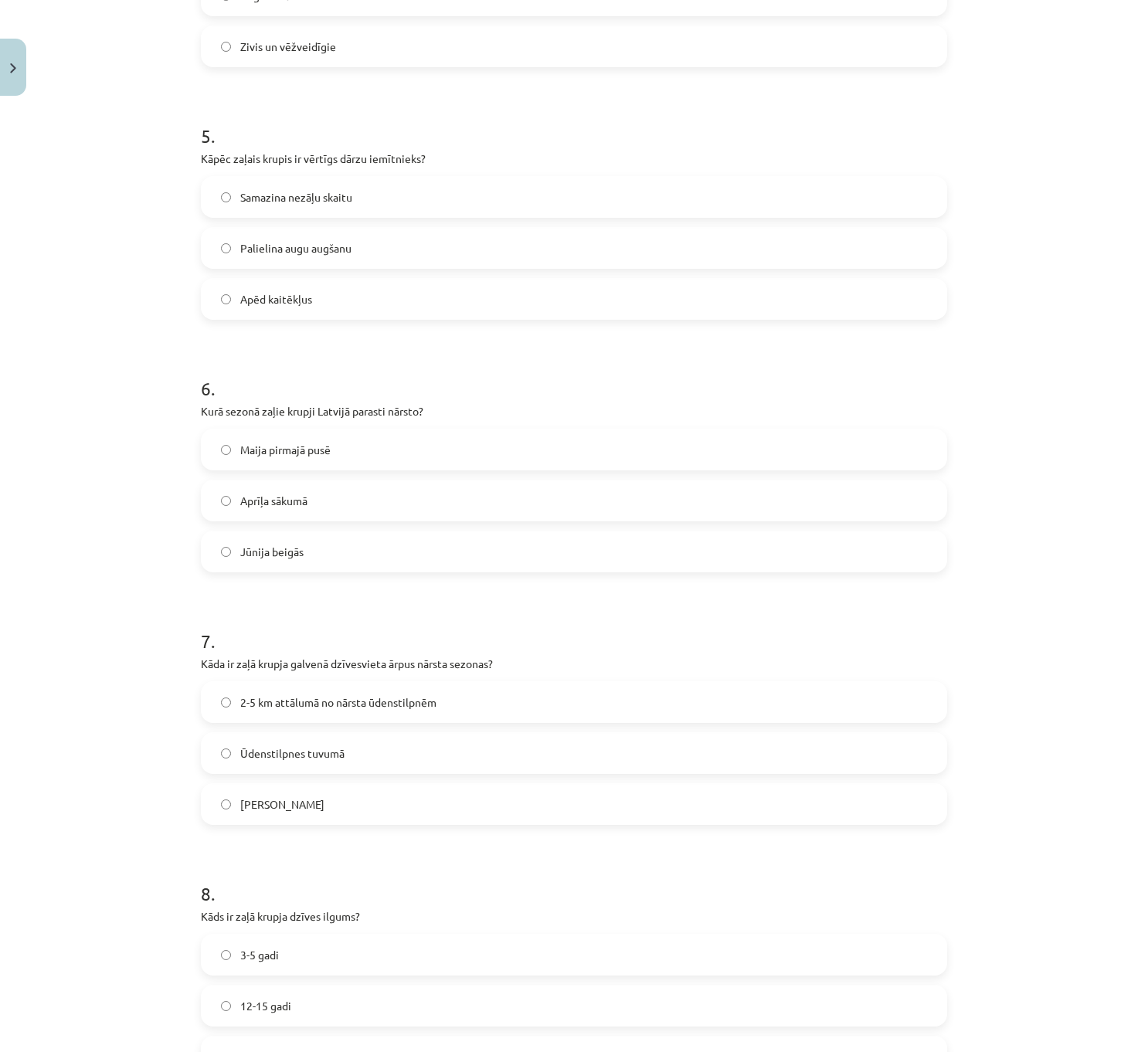
scroll to position [1236, 0]
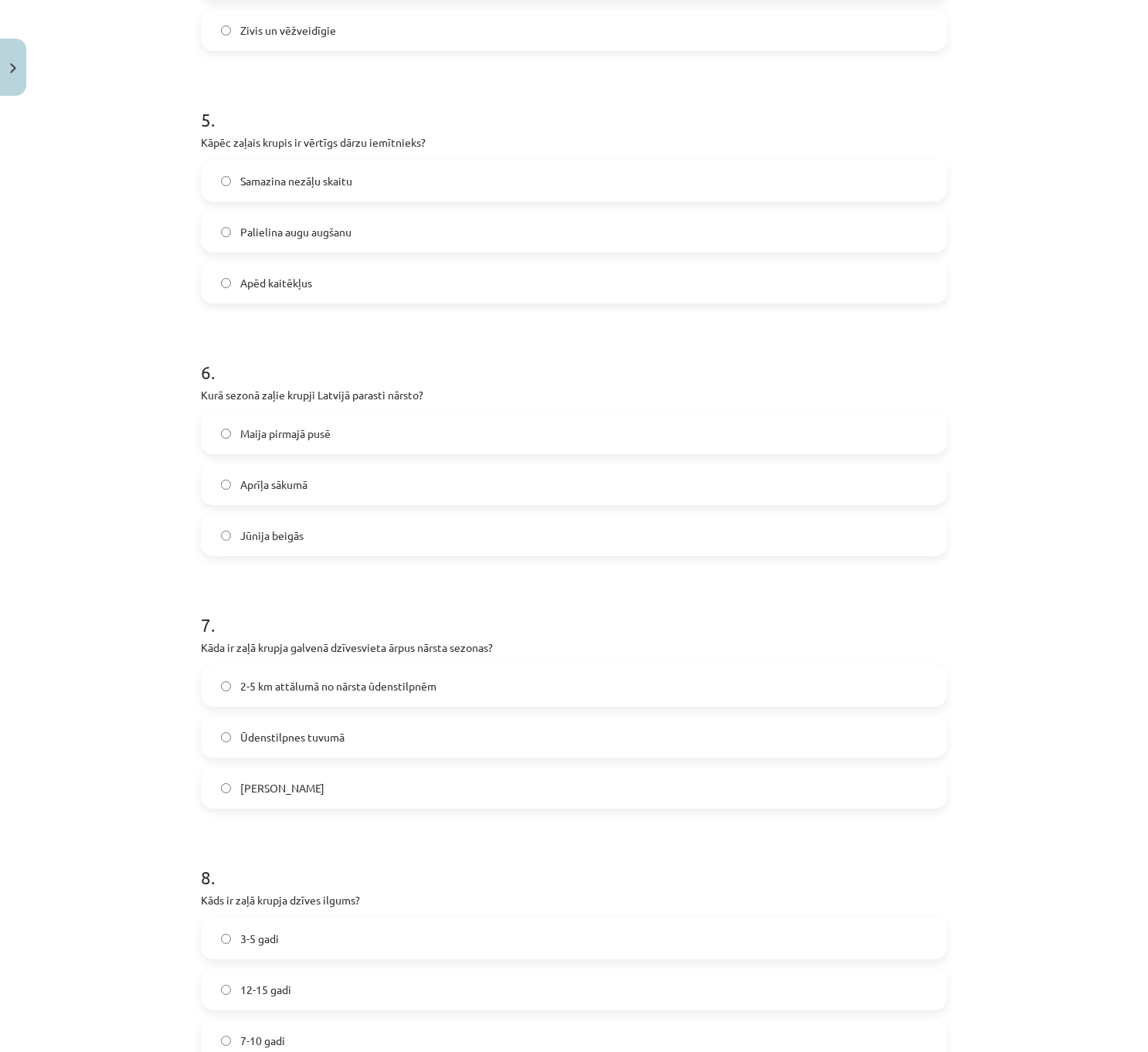
click at [299, 673] on label "2-5 km attālumā no nārsta ūdenstilpnēm" at bounding box center [574, 686] width 743 height 38
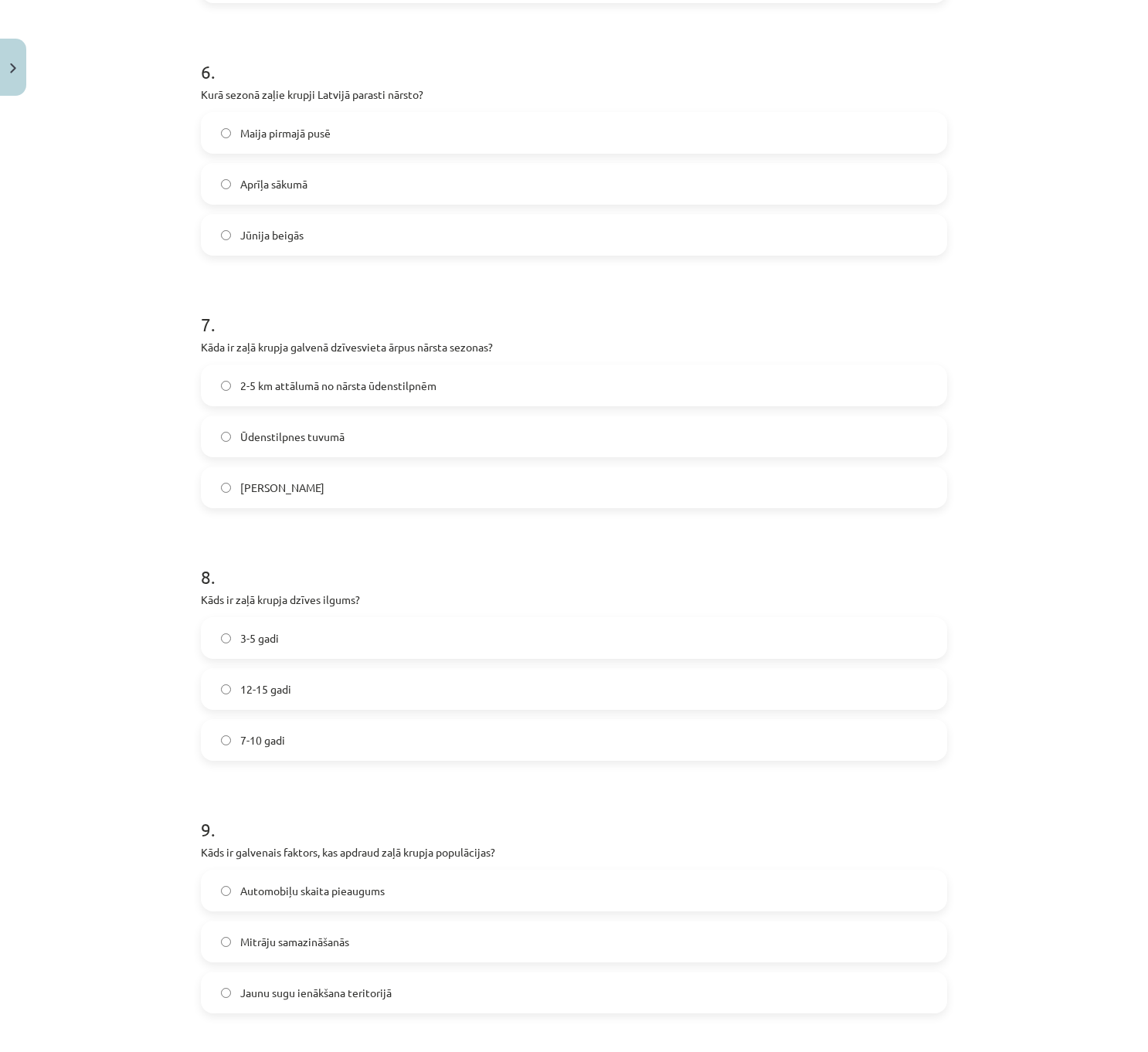
scroll to position [1545, 0]
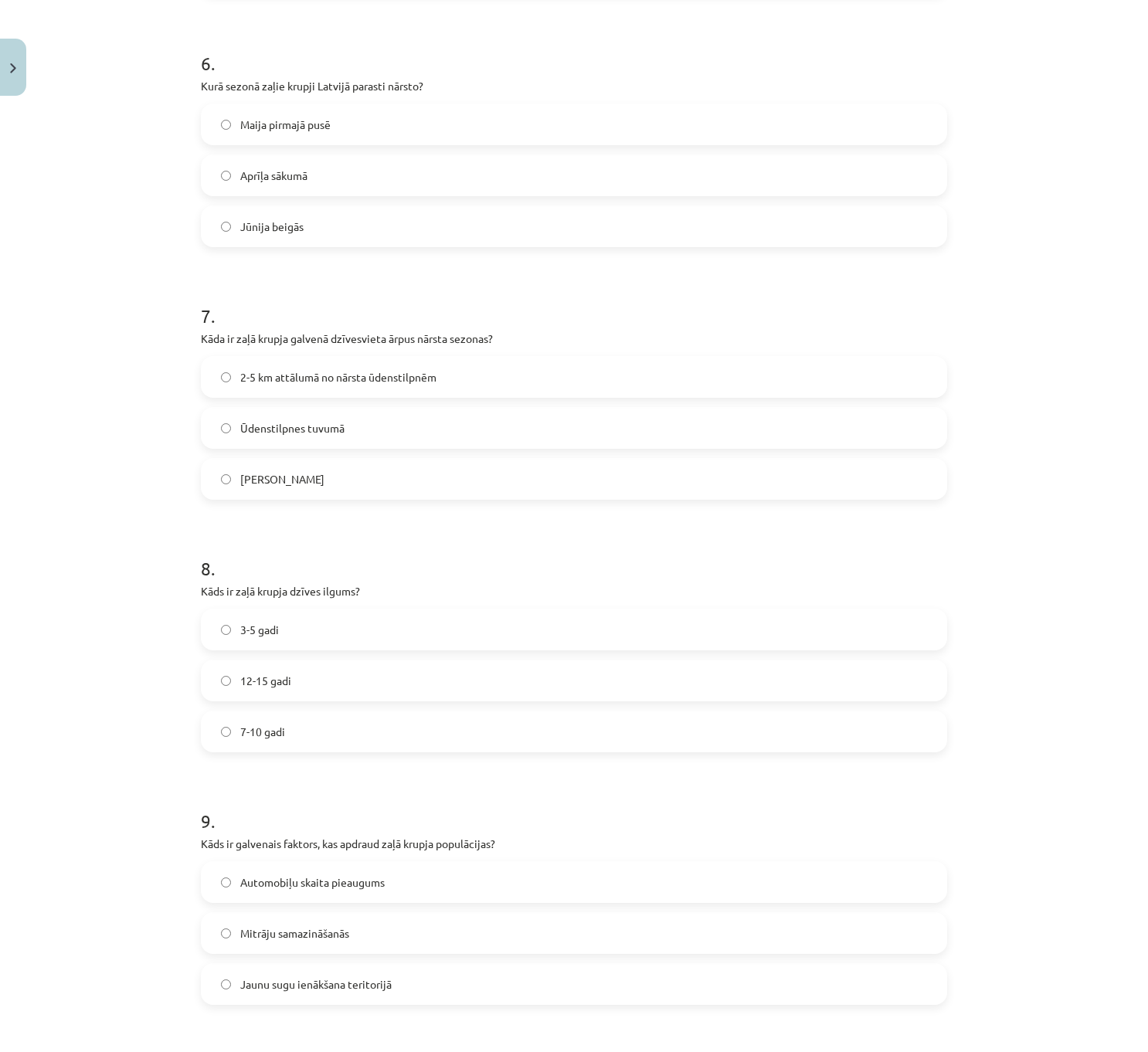
click at [309, 732] on label "7-10 gadi" at bounding box center [574, 731] width 743 height 38
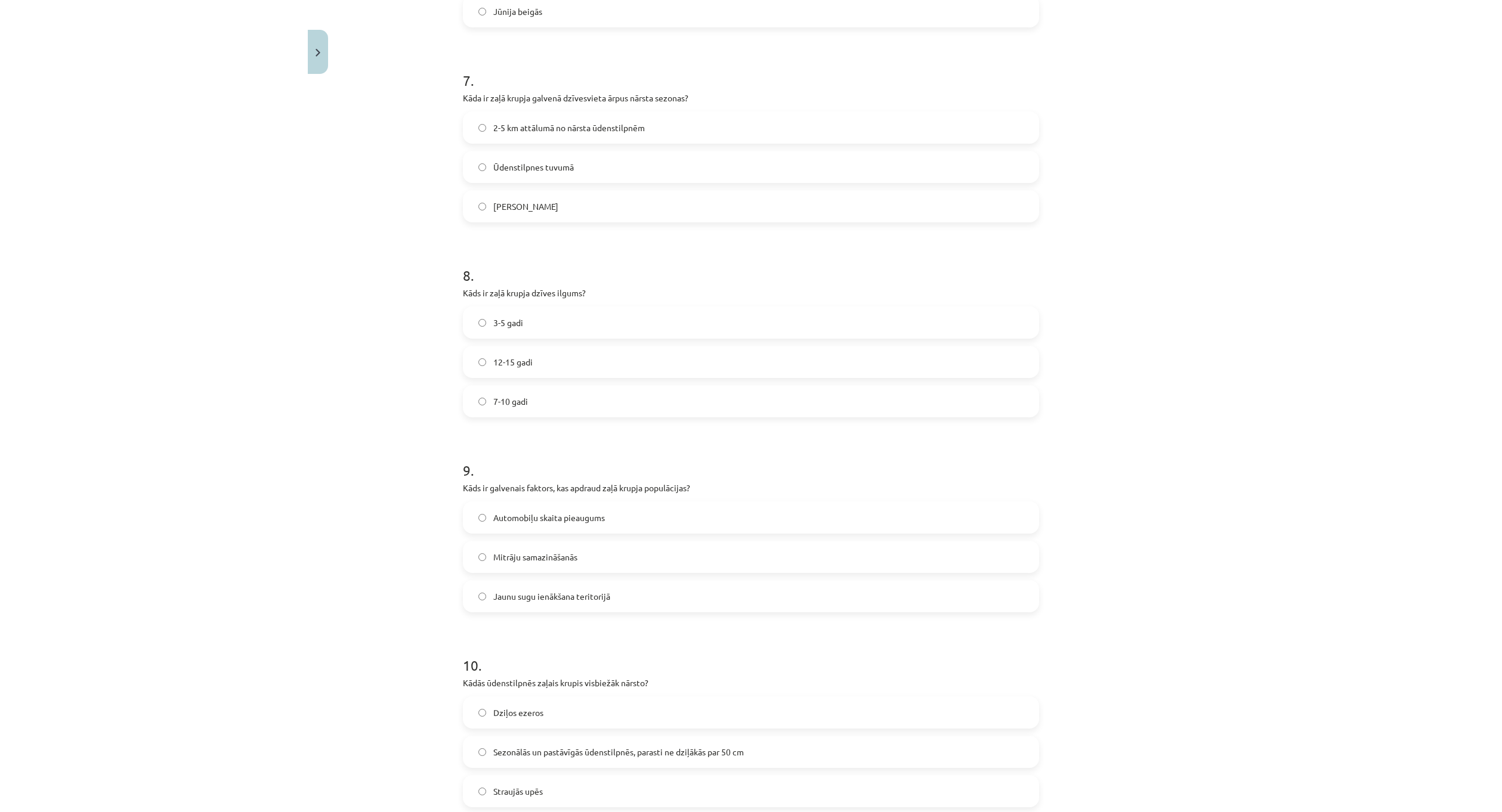
scroll to position [1490, 0]
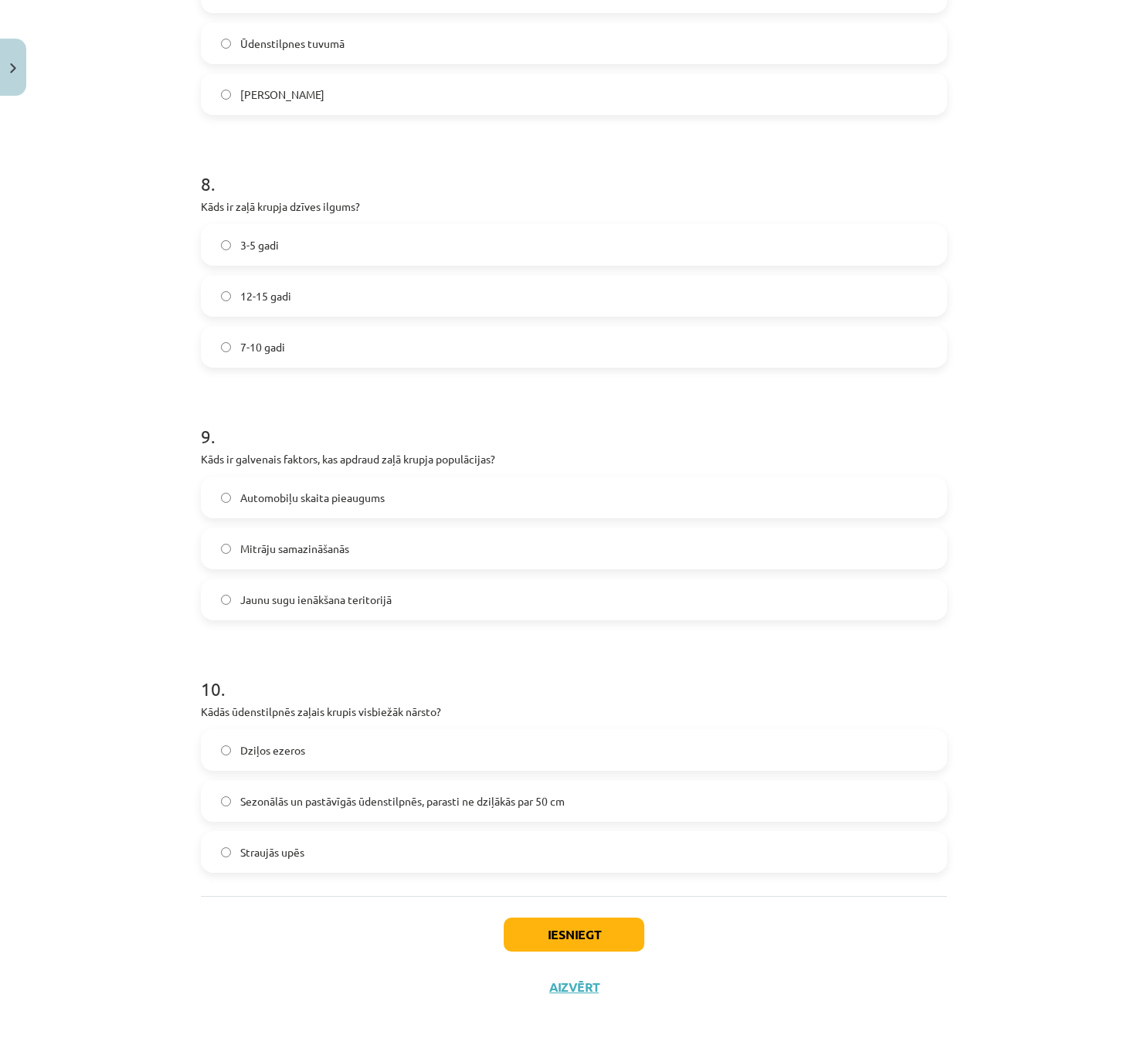
click at [326, 552] on span "Mitrāju samazināšanās" at bounding box center [294, 549] width 109 height 17
click at [375, 802] on span "Sezonālās un pastāvīgās ūdenstilpnēs, parasti ne dziļākās par 50 cm" at bounding box center [401, 802] width 324 height 17
click at [565, 826] on button "Iesniegt" at bounding box center [574, 935] width 141 height 34
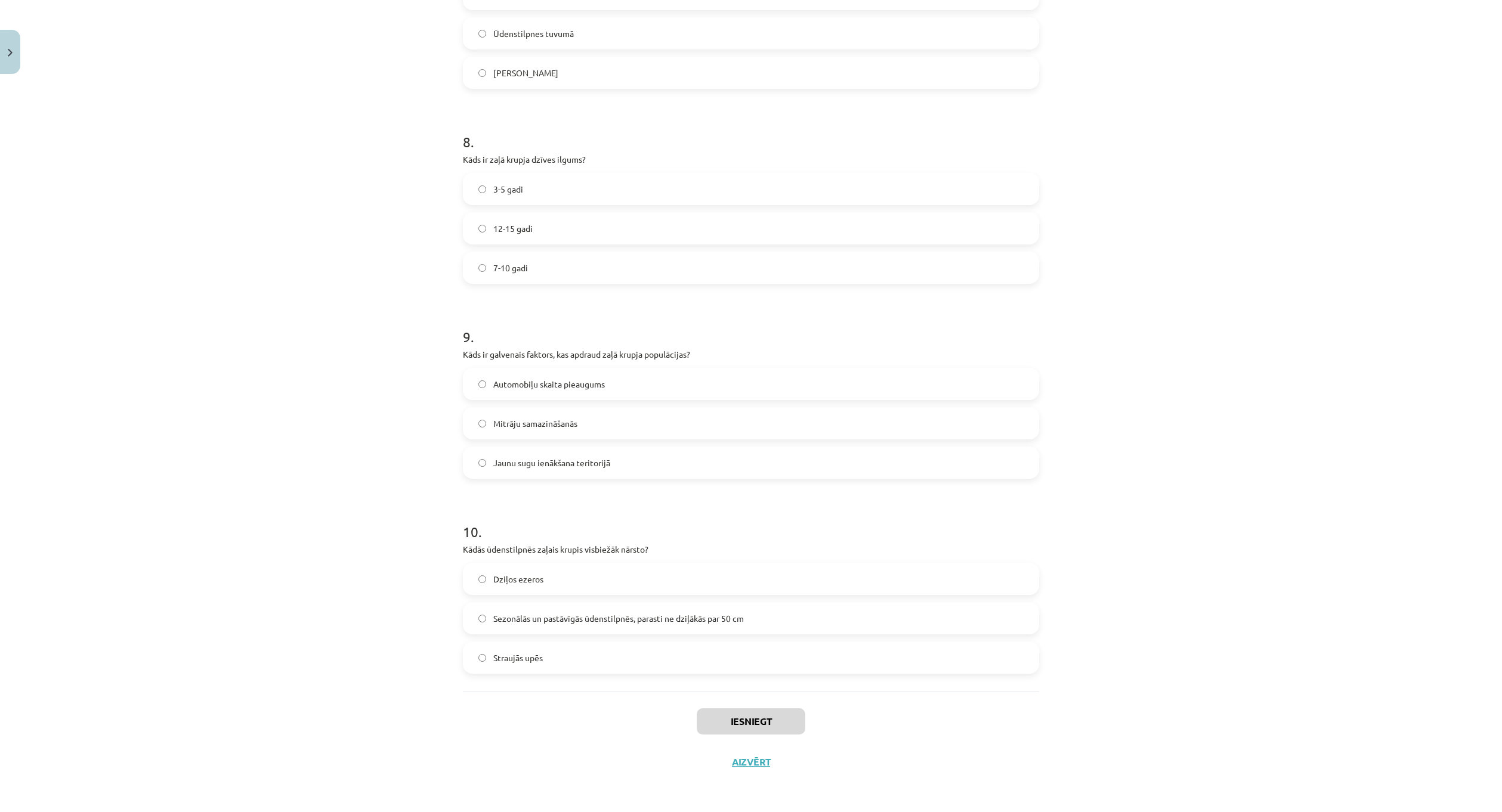
click at [1005, 174] on div "Mācību tēma: Bioloģijas i - 11. klases 1. ieskaites mācību materiāls - laborato…" at bounding box center [751, 406] width 1502 height 812
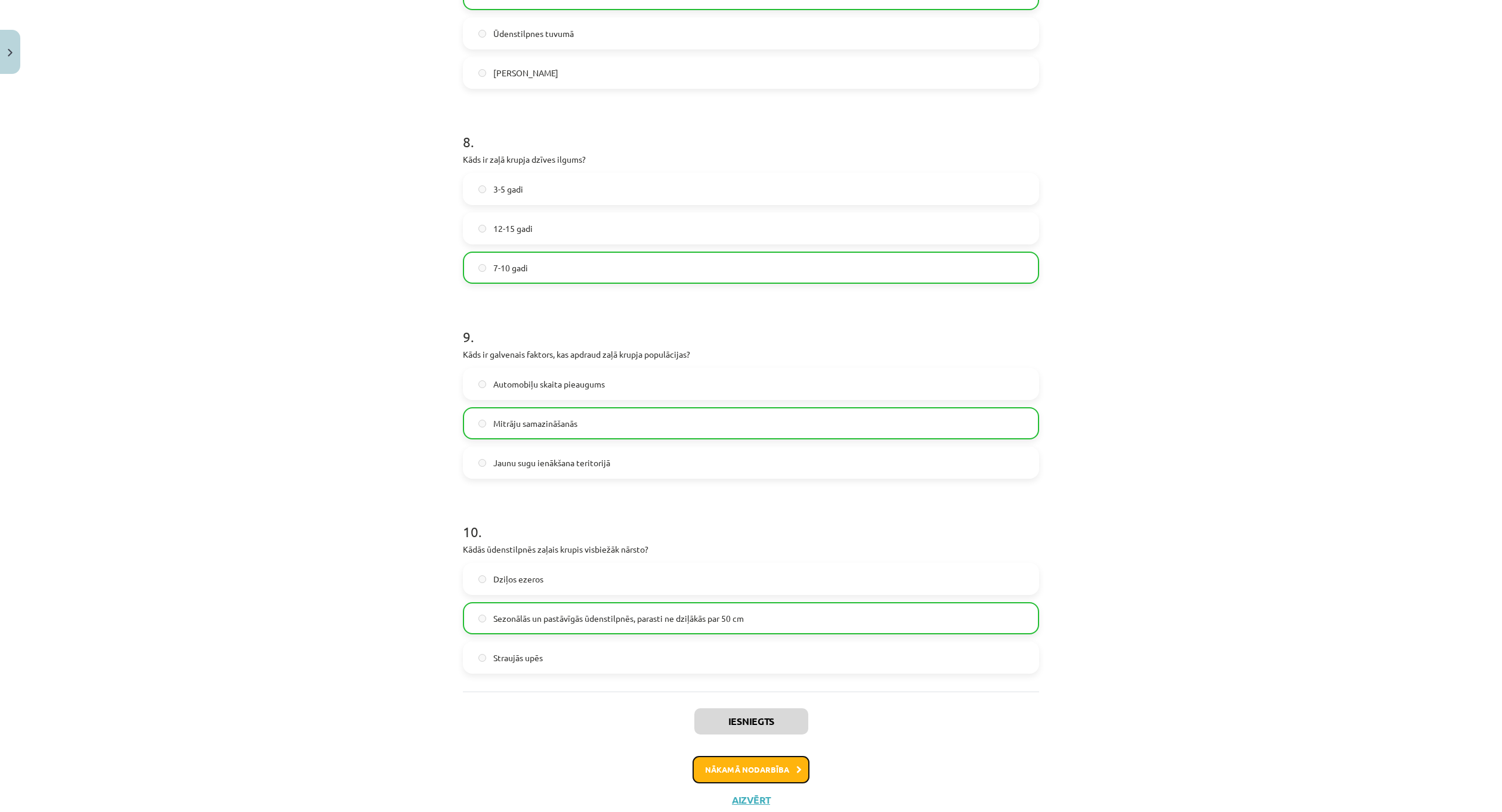
click at [740, 638] on button "Nākamā nodarbība" at bounding box center [751, 770] width 117 height 28
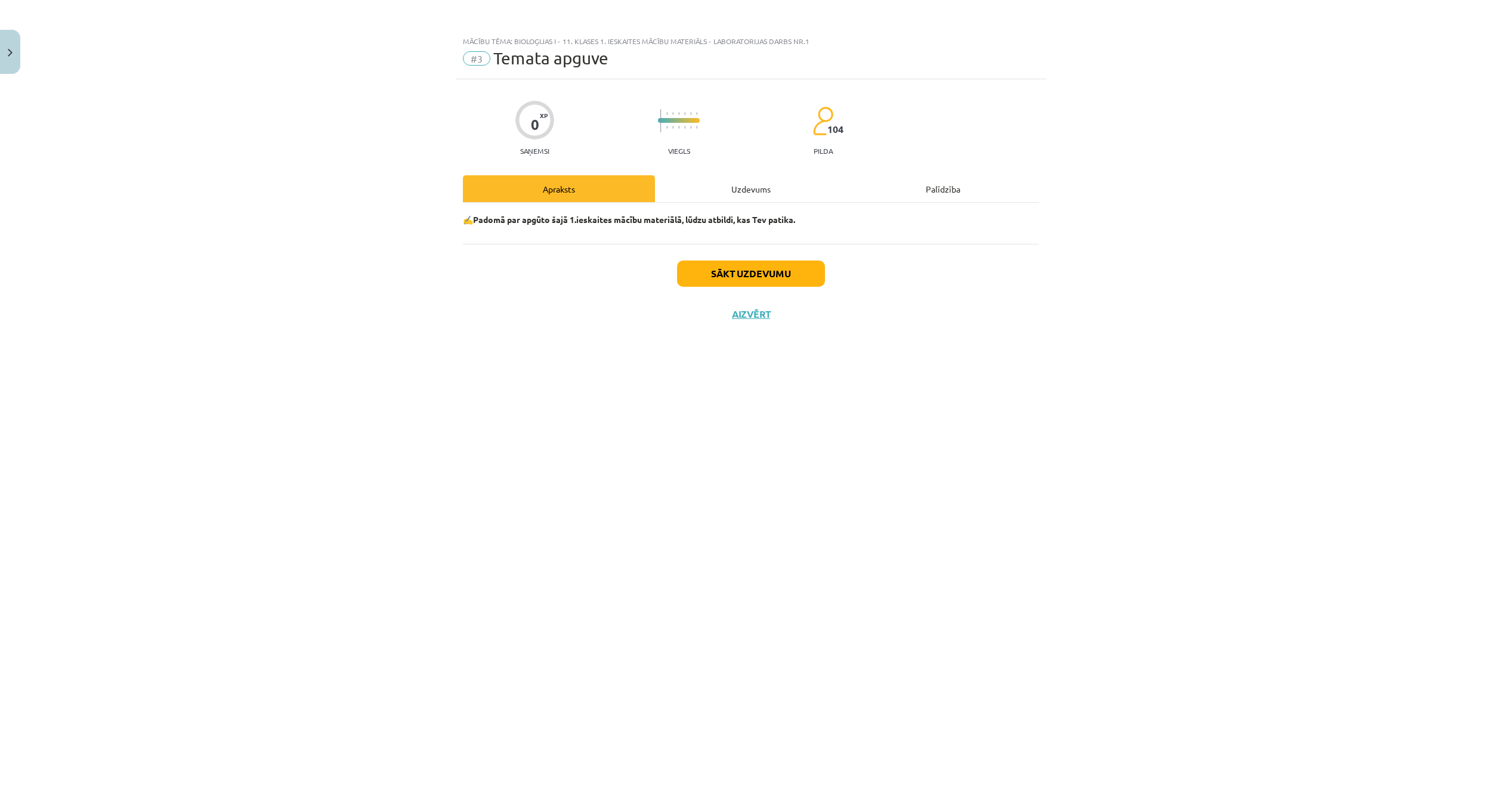
scroll to position [0, 0]
click at [749, 191] on div "Uzdevums" at bounding box center [751, 189] width 192 height 27
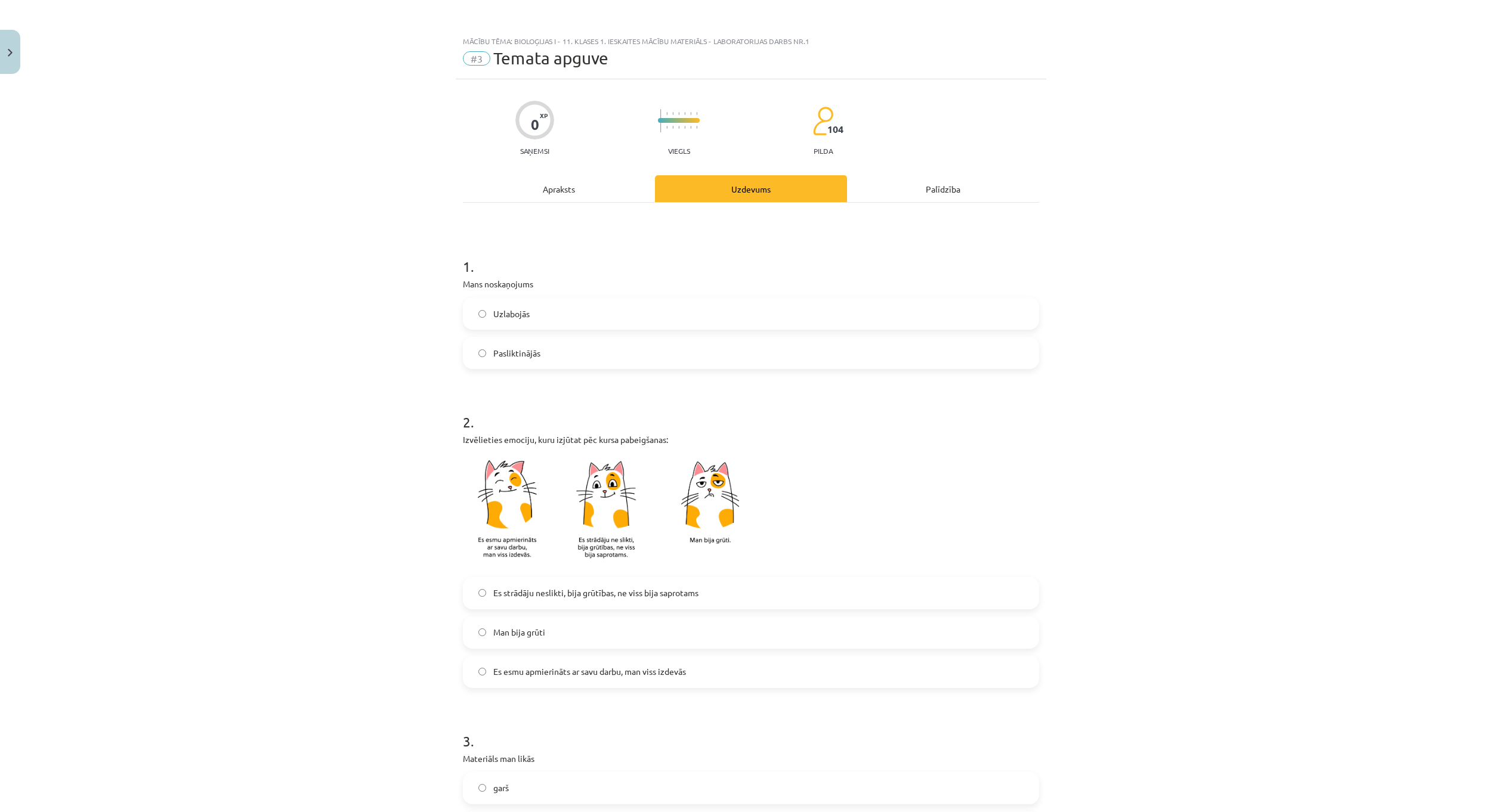
click at [570, 293] on div "1 . Mans noskaņojums Uzlabojās Pasliktinājās" at bounding box center [751, 303] width 576 height 132
click at [573, 309] on label "Uzlabojās" at bounding box center [750, 313] width 574 height 30
click at [616, 638] on span "Es esmu apmierināts ar savu darbu, man viss izdevās" at bounding box center [589, 672] width 193 height 13
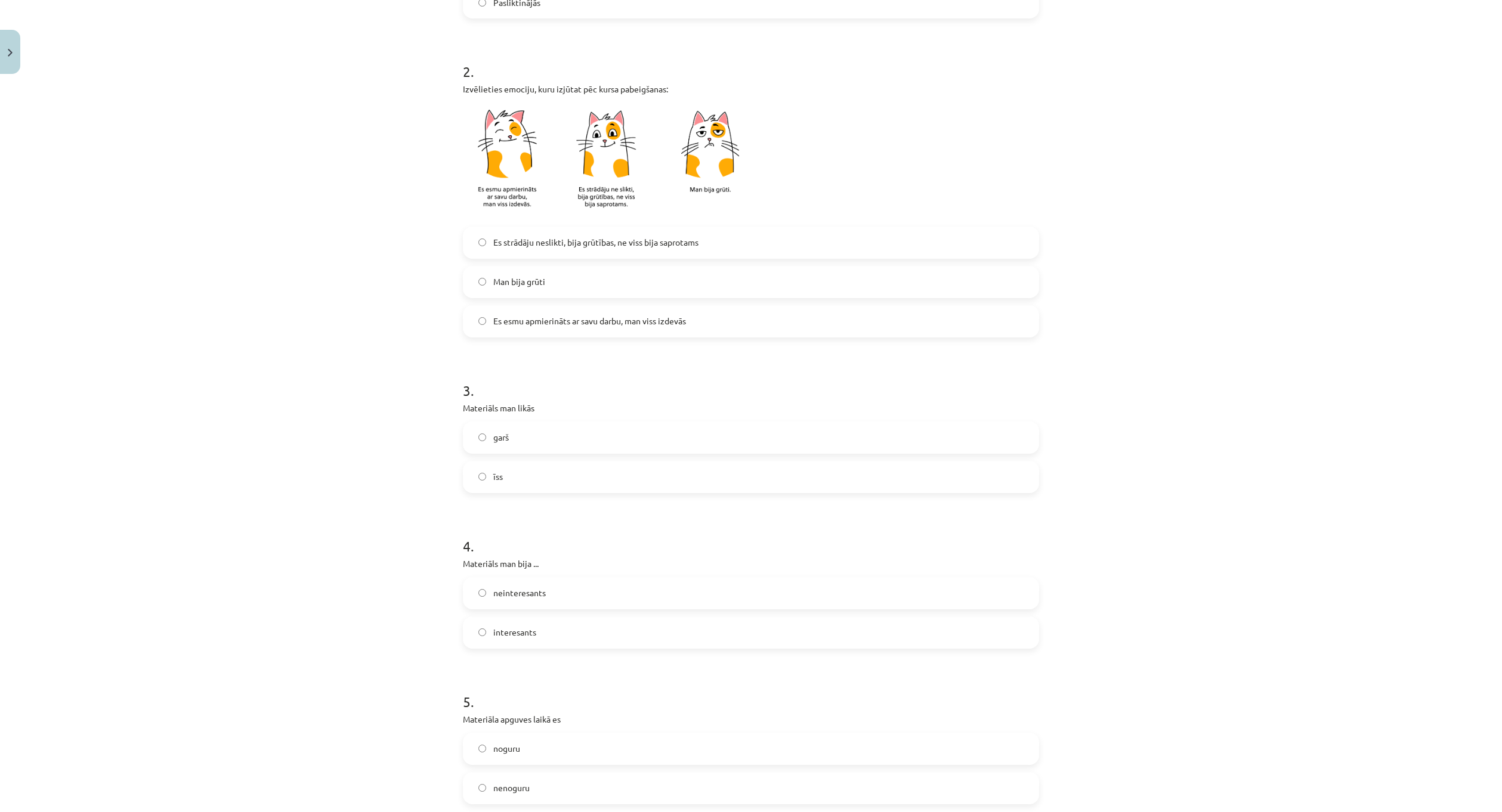
scroll to position [358, 0]
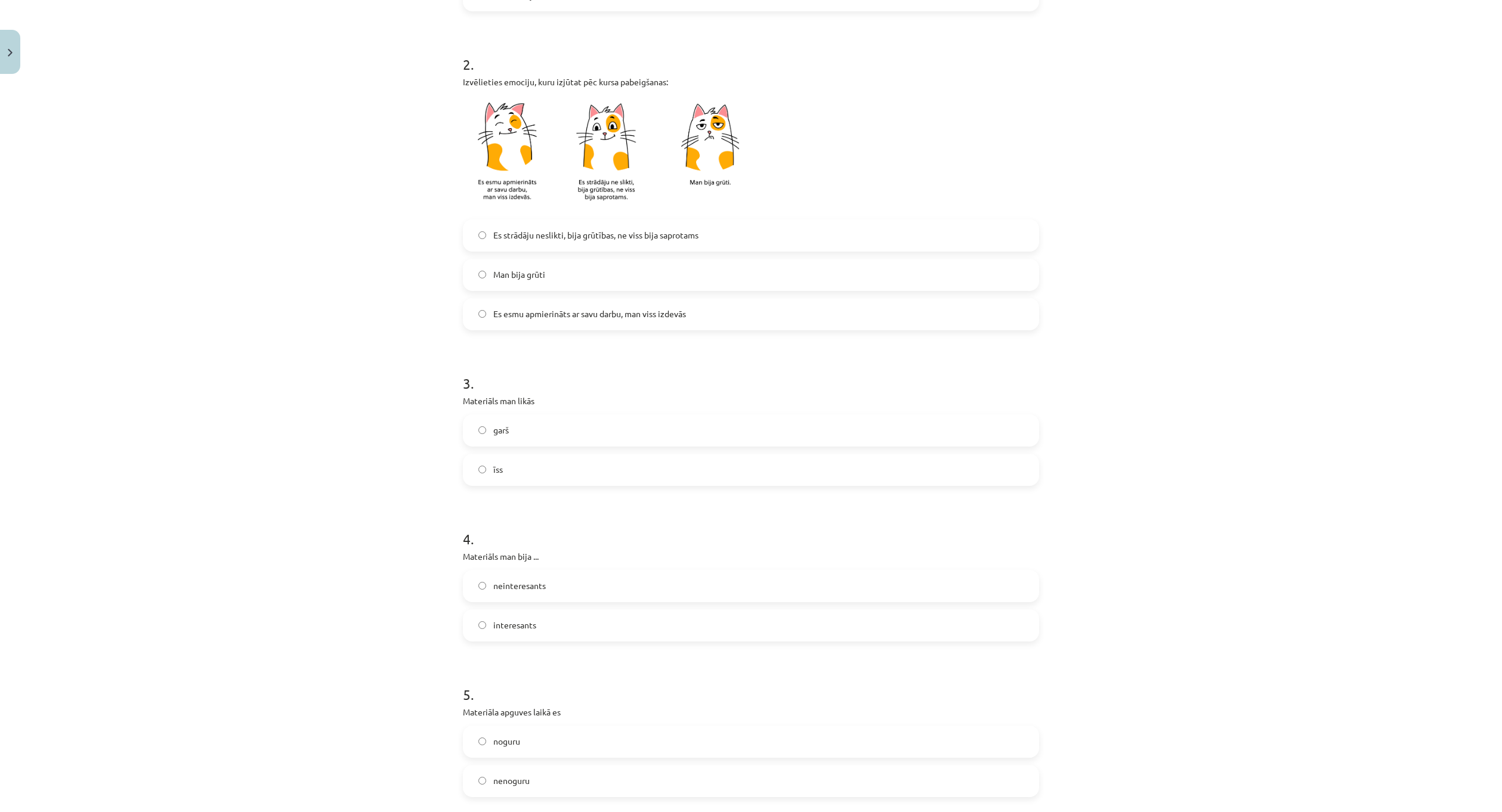
click at [574, 431] on label "garš" at bounding box center [750, 430] width 574 height 30
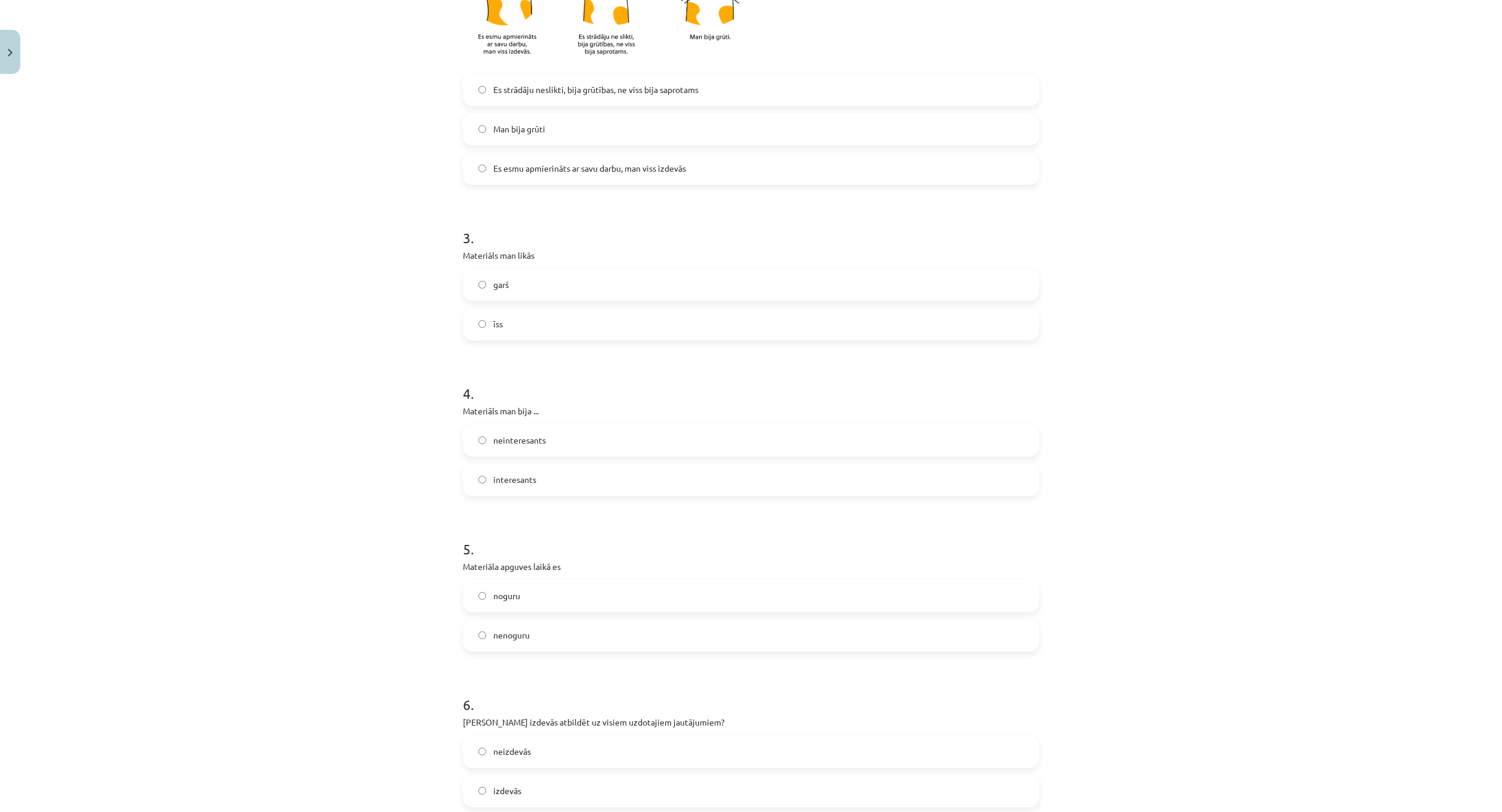
scroll to position [537, 0]
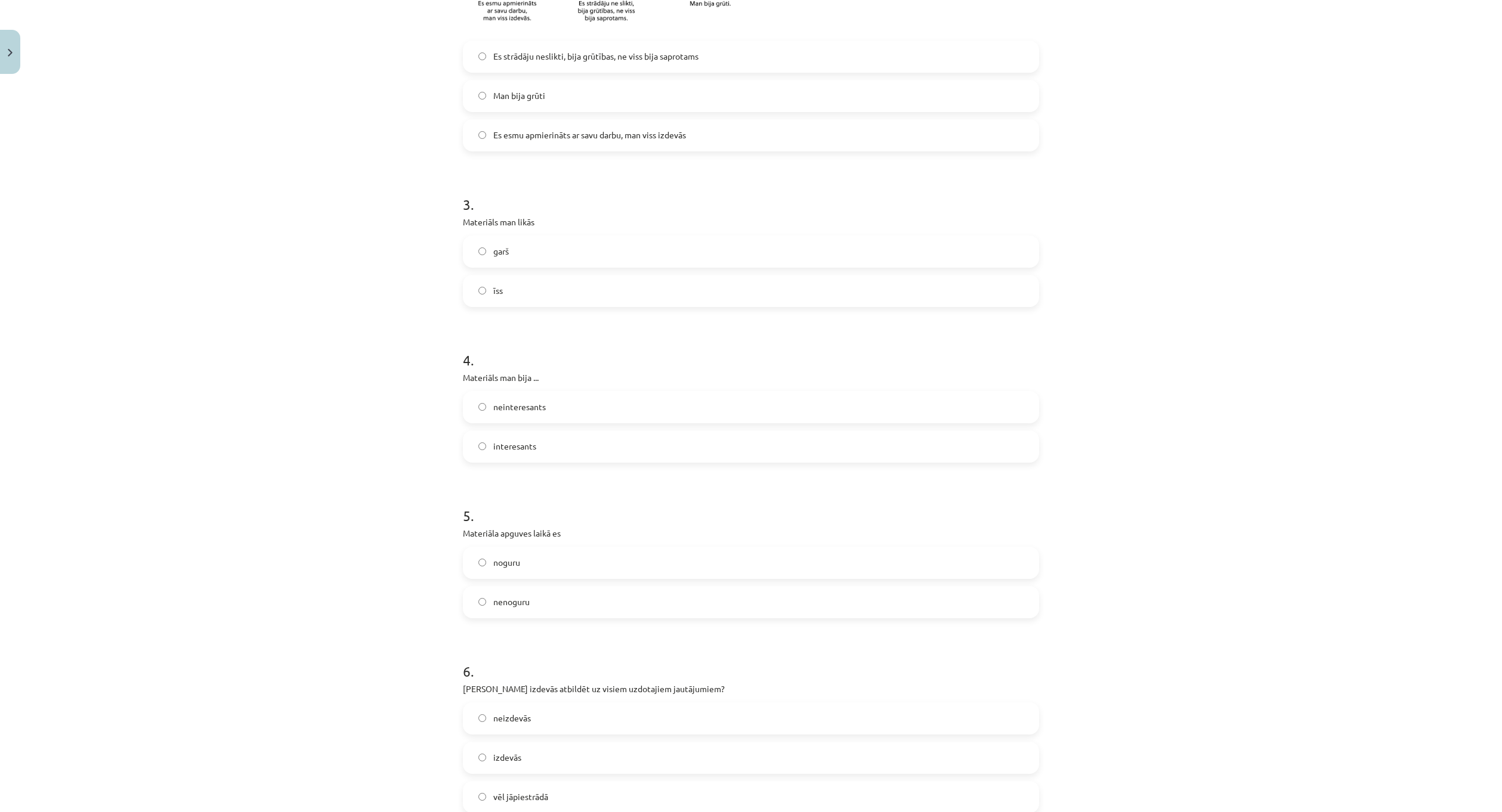
click at [577, 453] on label "interesants" at bounding box center [750, 446] width 574 height 30
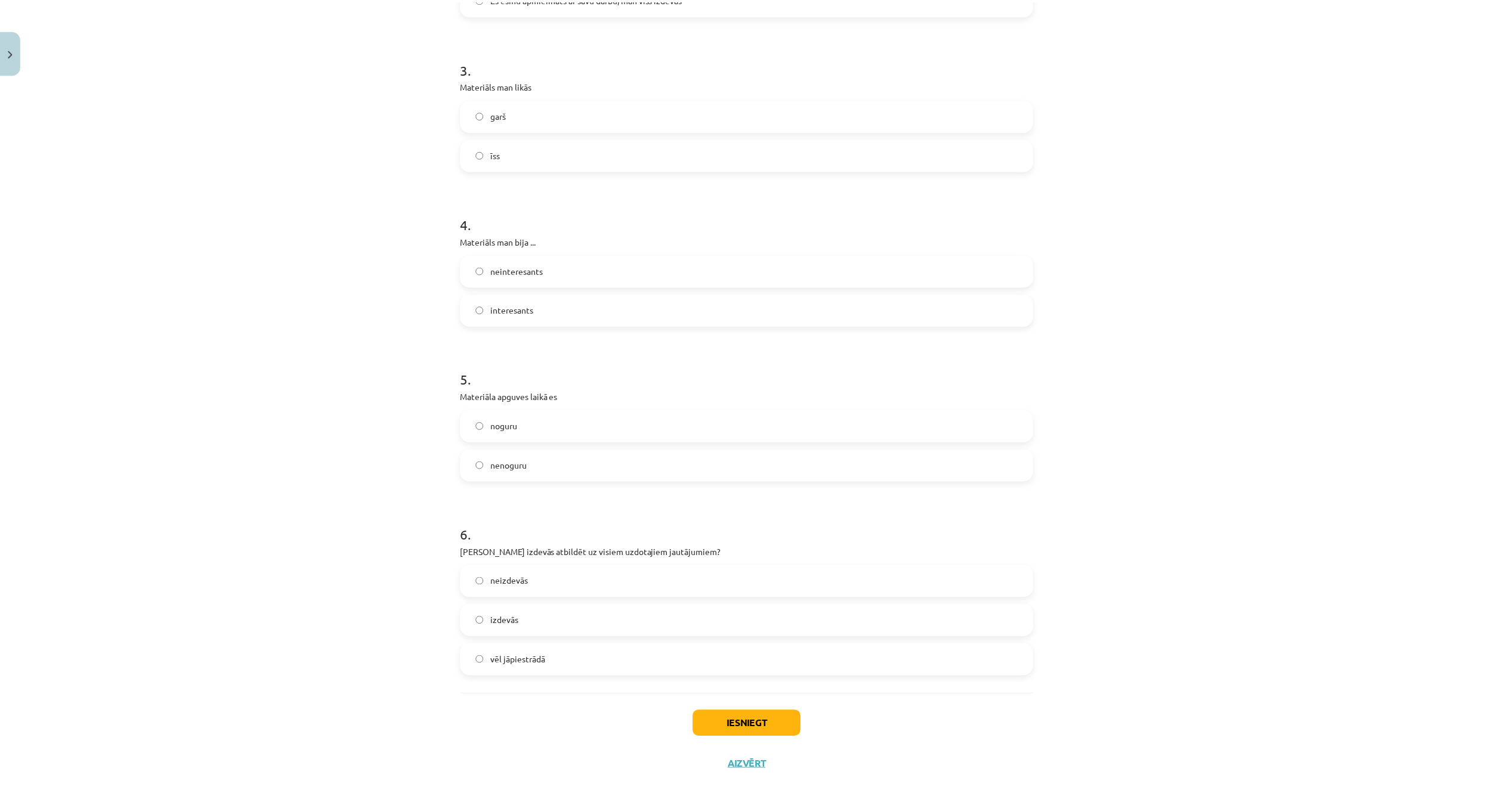
scroll to position [676, 0]
click at [579, 472] on label "nenoguru" at bounding box center [751, 462] width 574 height 30
drag, startPoint x: 560, startPoint y: 629, endPoint x: 565, endPoint y: 624, distance: 7.1
click at [560, 627] on label "izdevās" at bounding box center [751, 618] width 574 height 30
click at [769, 638] on button "Iesniegt" at bounding box center [751, 721] width 109 height 26
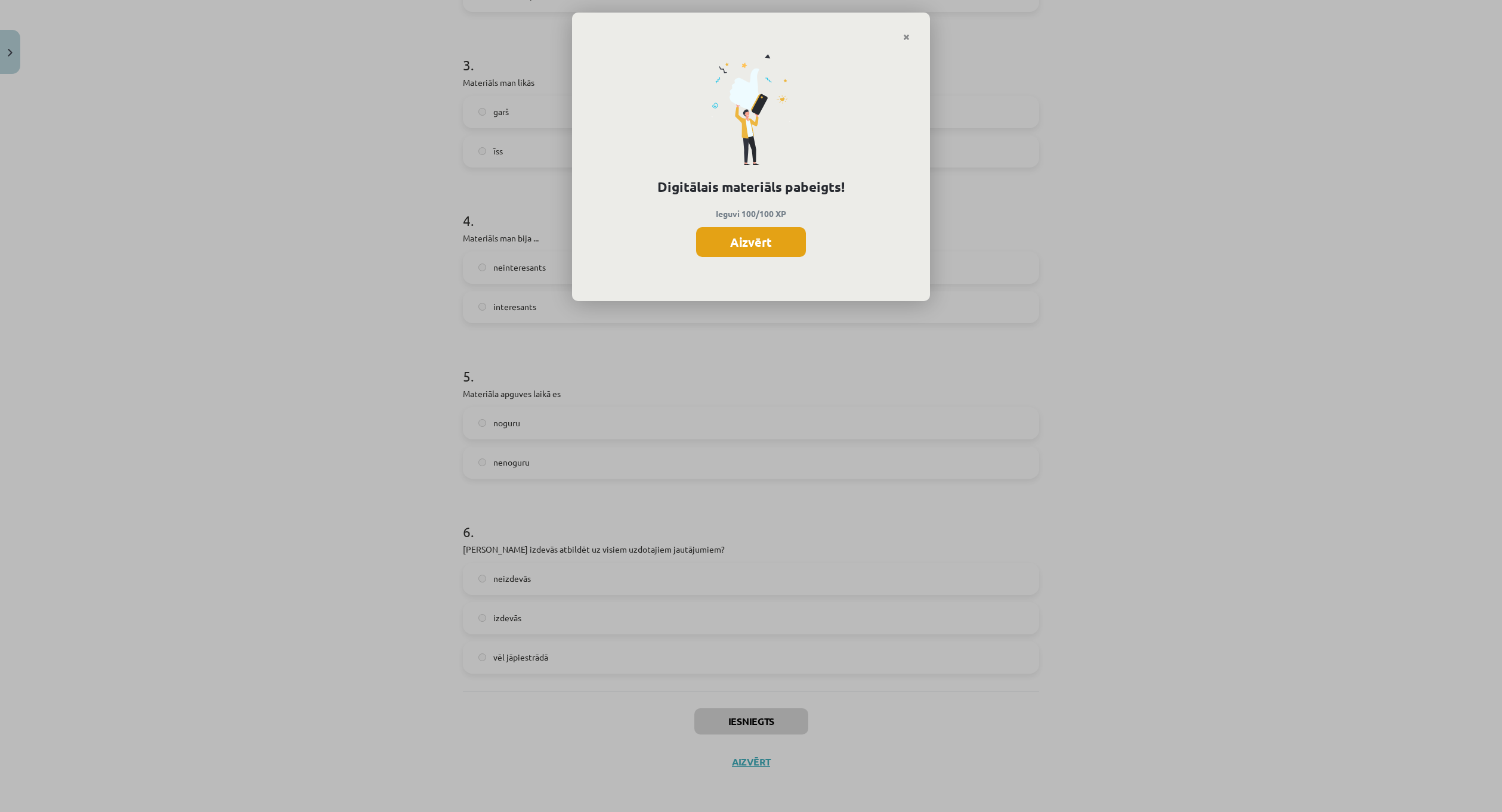
click at [768, 227] on button "Aizvērt" at bounding box center [751, 242] width 110 height 30
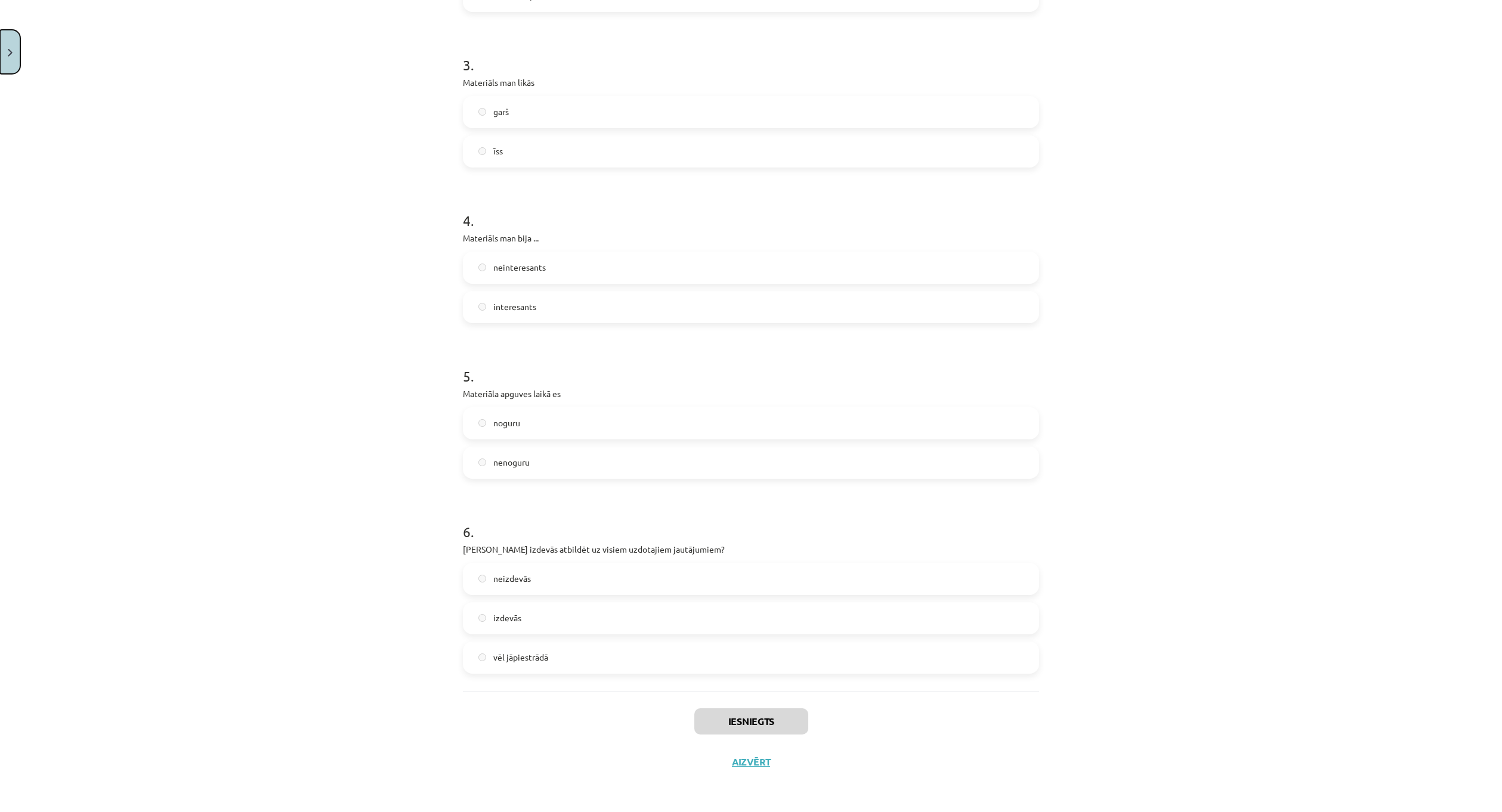
click at [16, 40] on button "Close" at bounding box center [10, 52] width 20 height 44
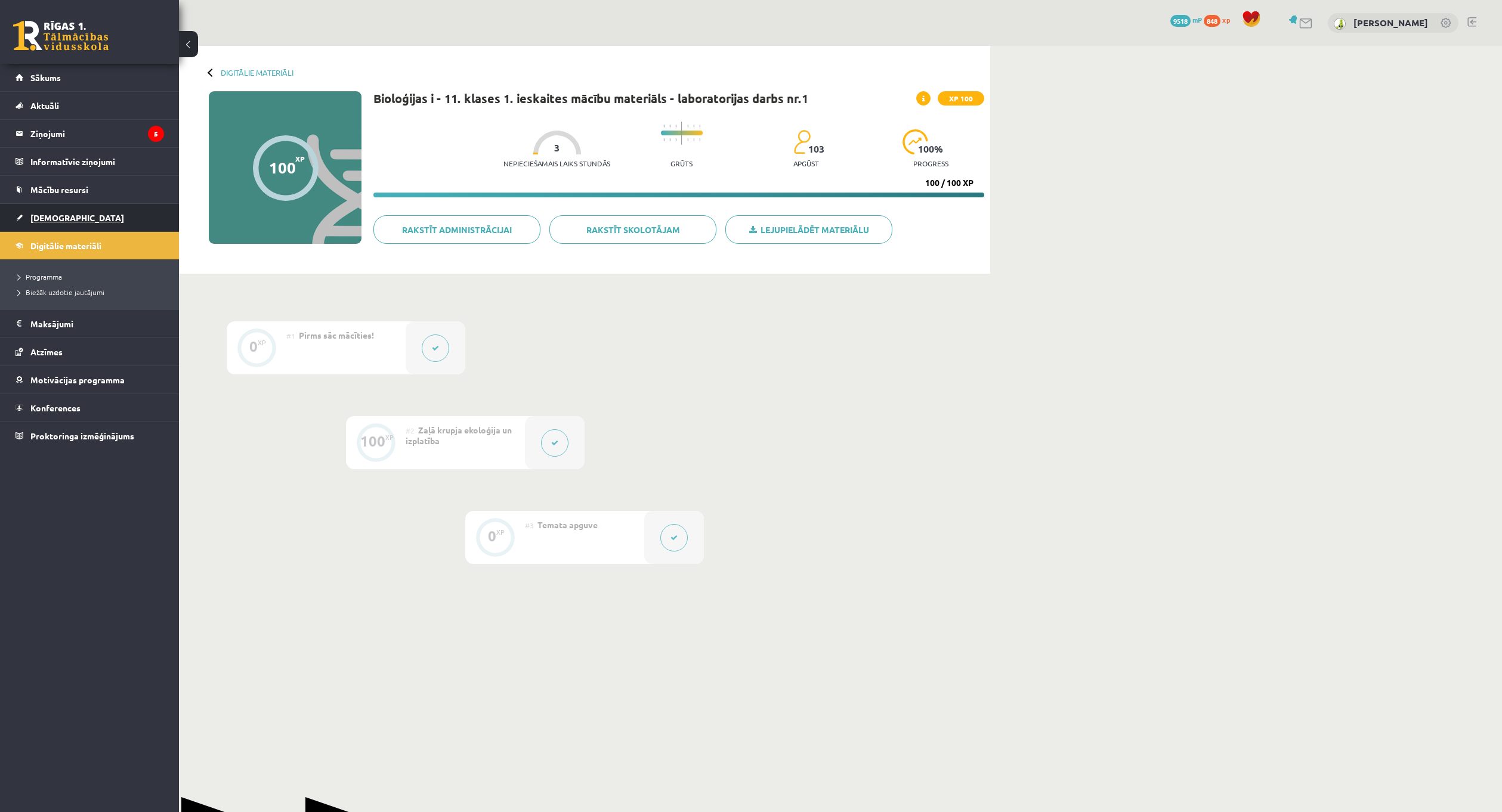
click at [89, 223] on link "[DEMOGRAPHIC_DATA]" at bounding box center [89, 217] width 148 height 28
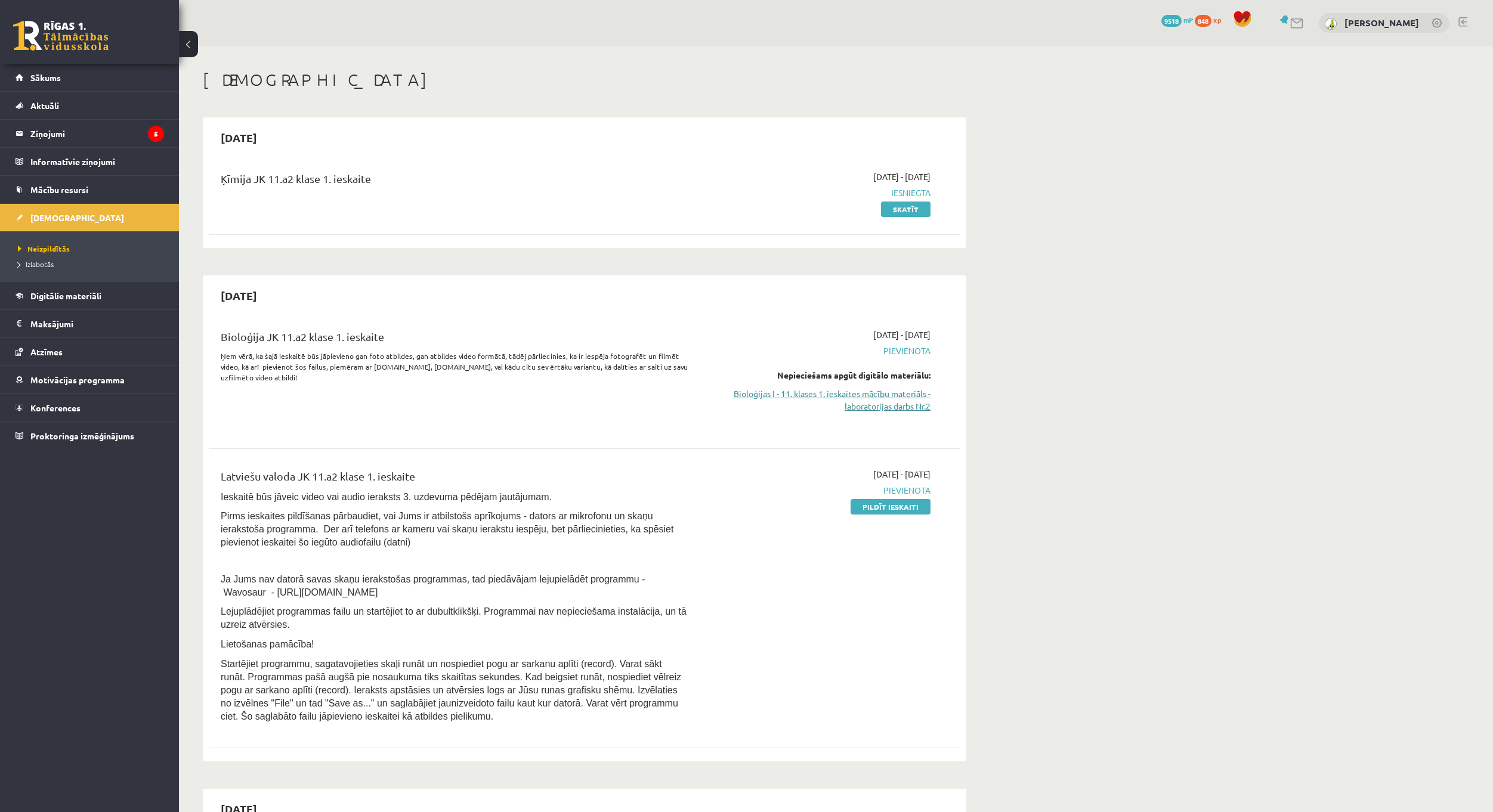
click at [857, 405] on link "Bioloģijas I - 11. klases 1. ieskaites mācību materiāls - laboratorijas darbs N…" at bounding box center [818, 400] width 225 height 25
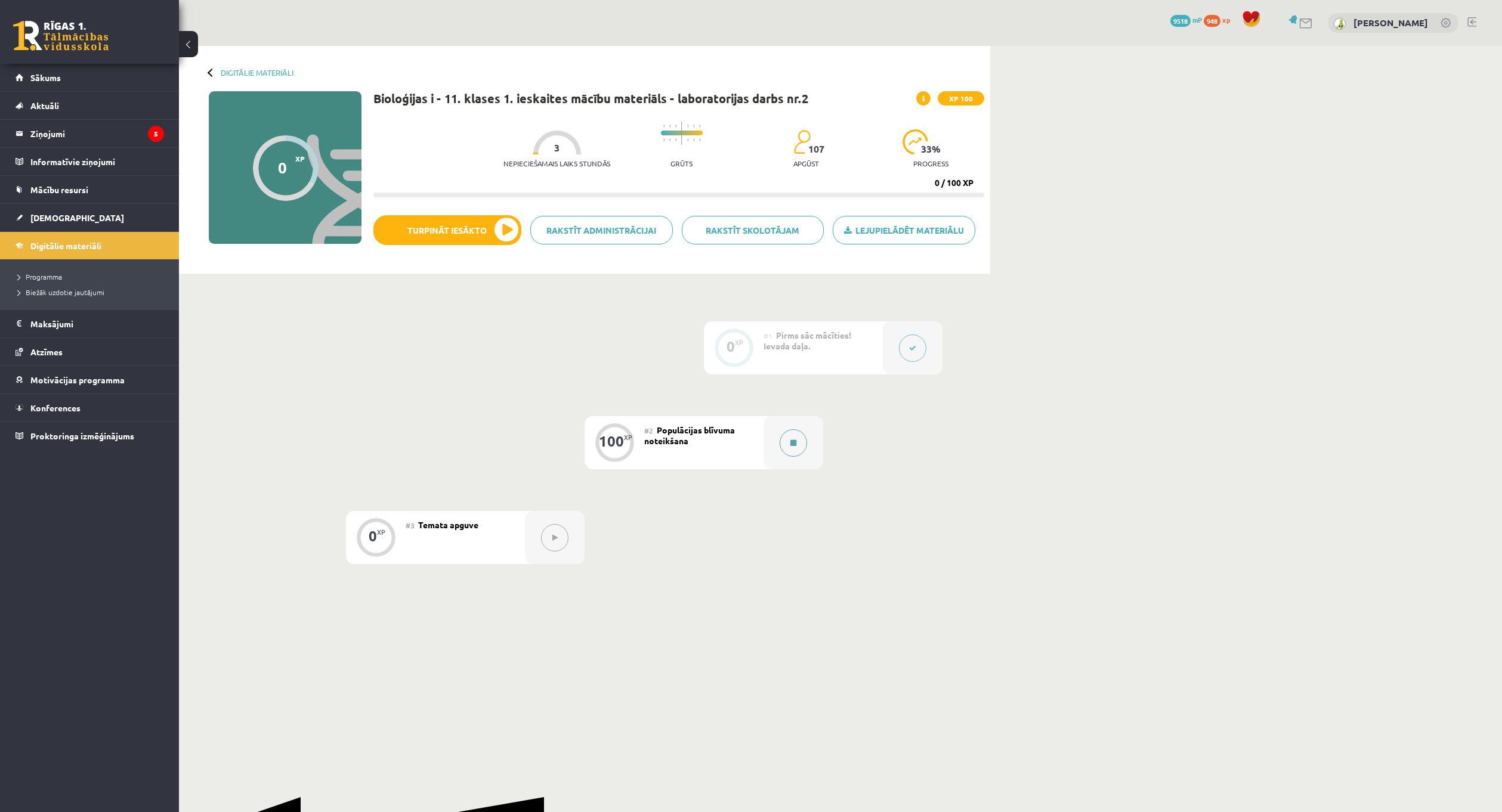
click at [771, 436] on div at bounding box center [793, 442] width 60 height 53
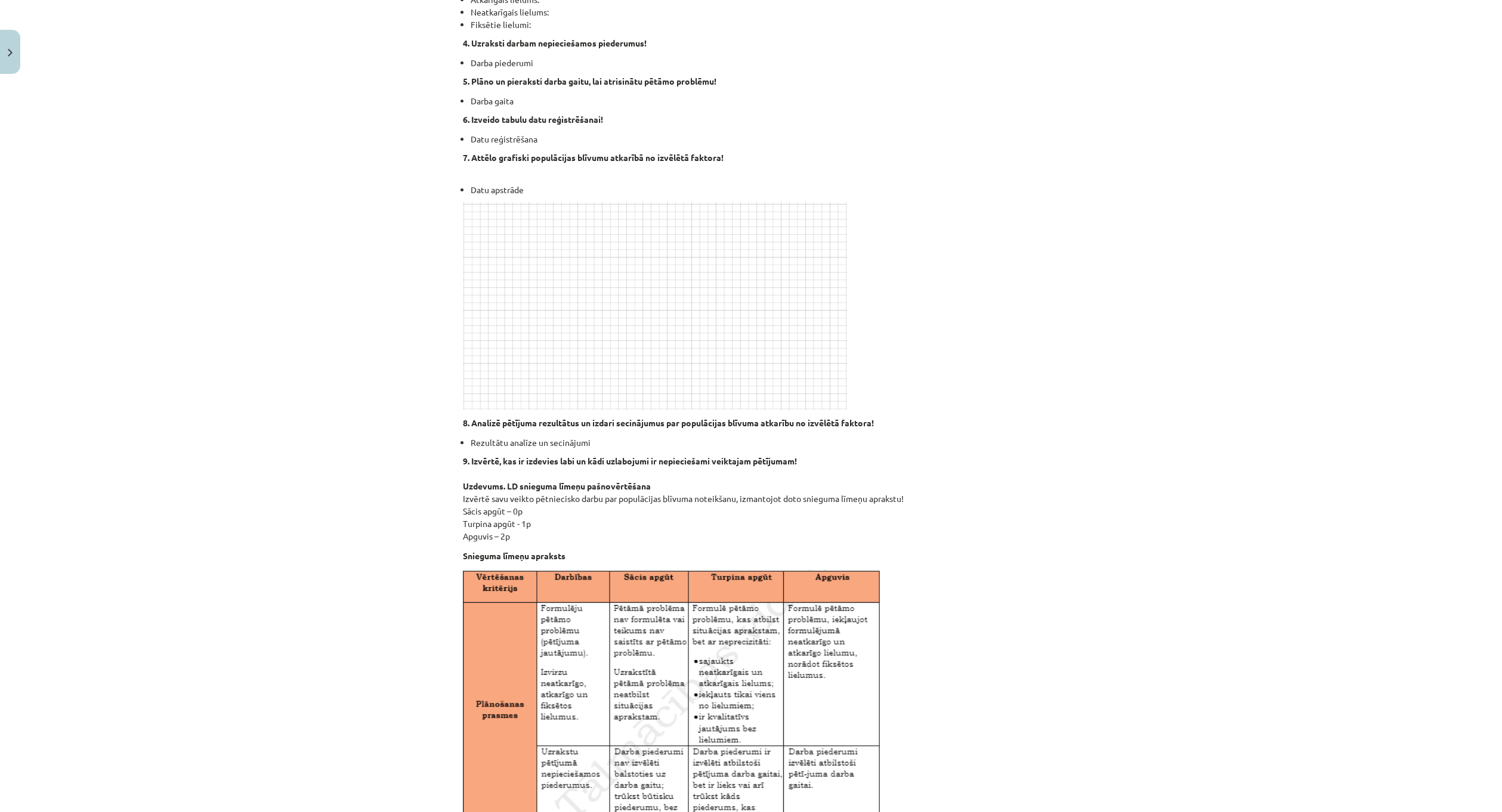
scroll to position [417, 0]
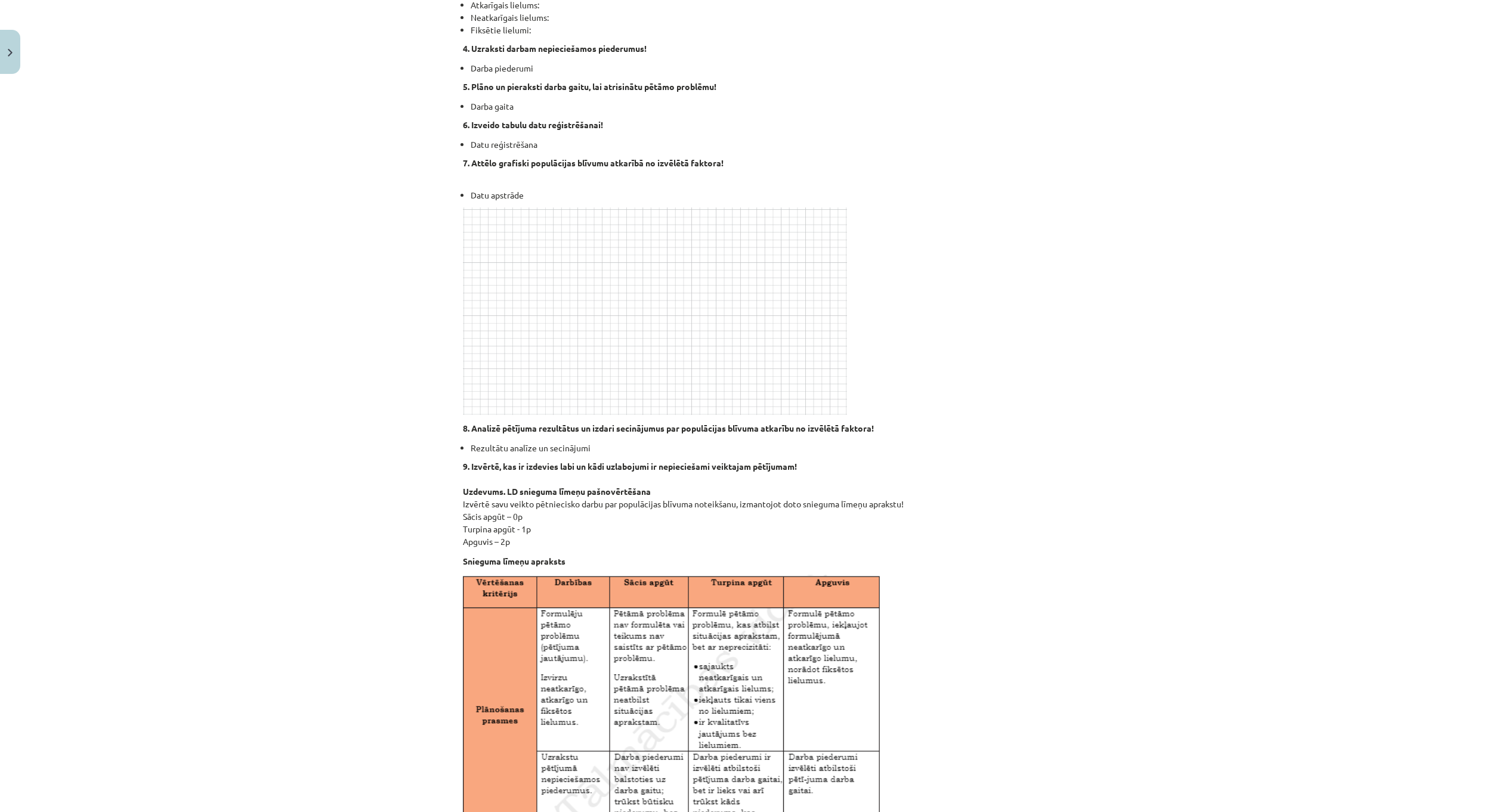
drag, startPoint x: 828, startPoint y: 544, endPoint x: 742, endPoint y: 235, distance: 320.7
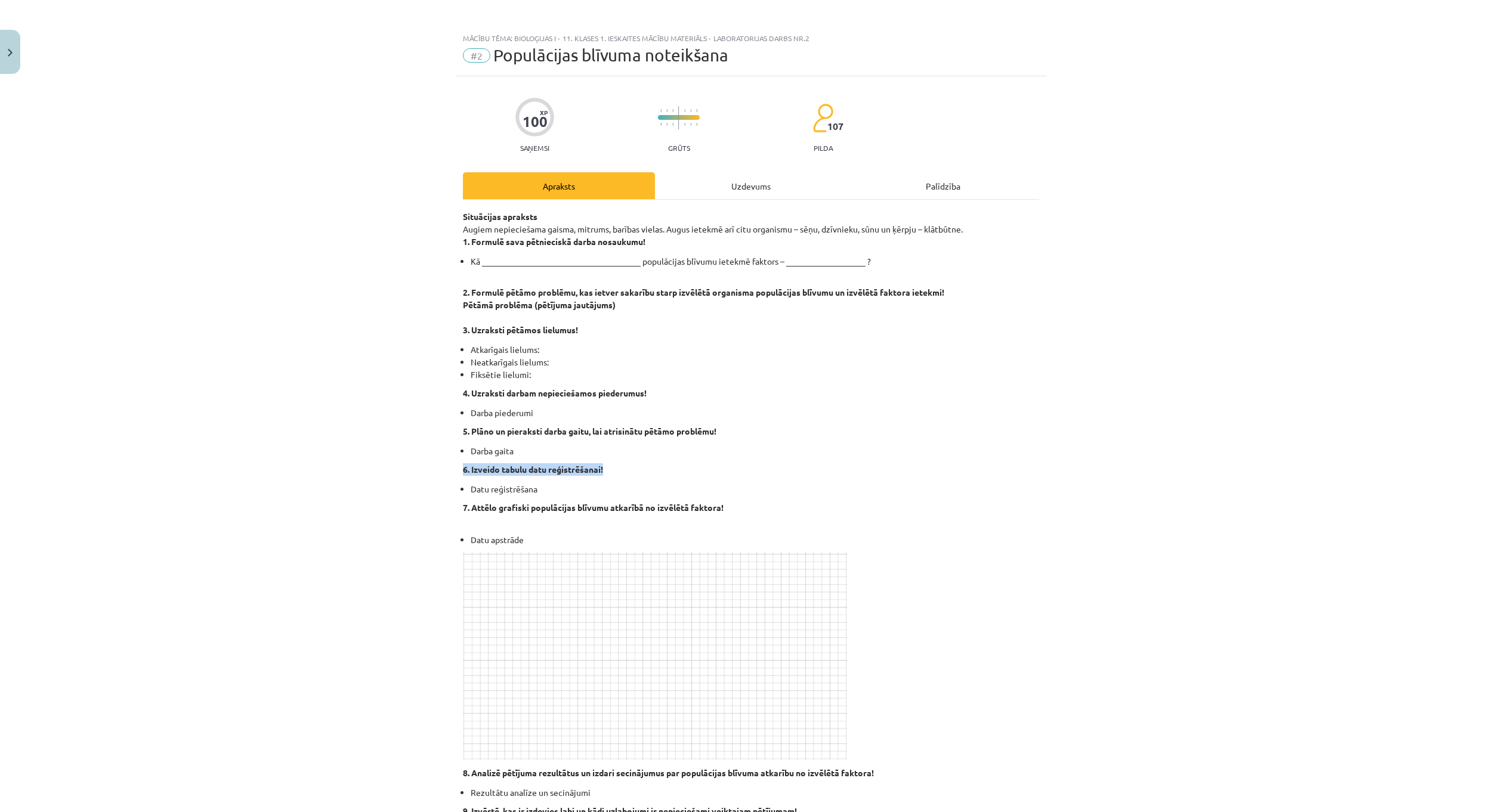
scroll to position [0, 0]
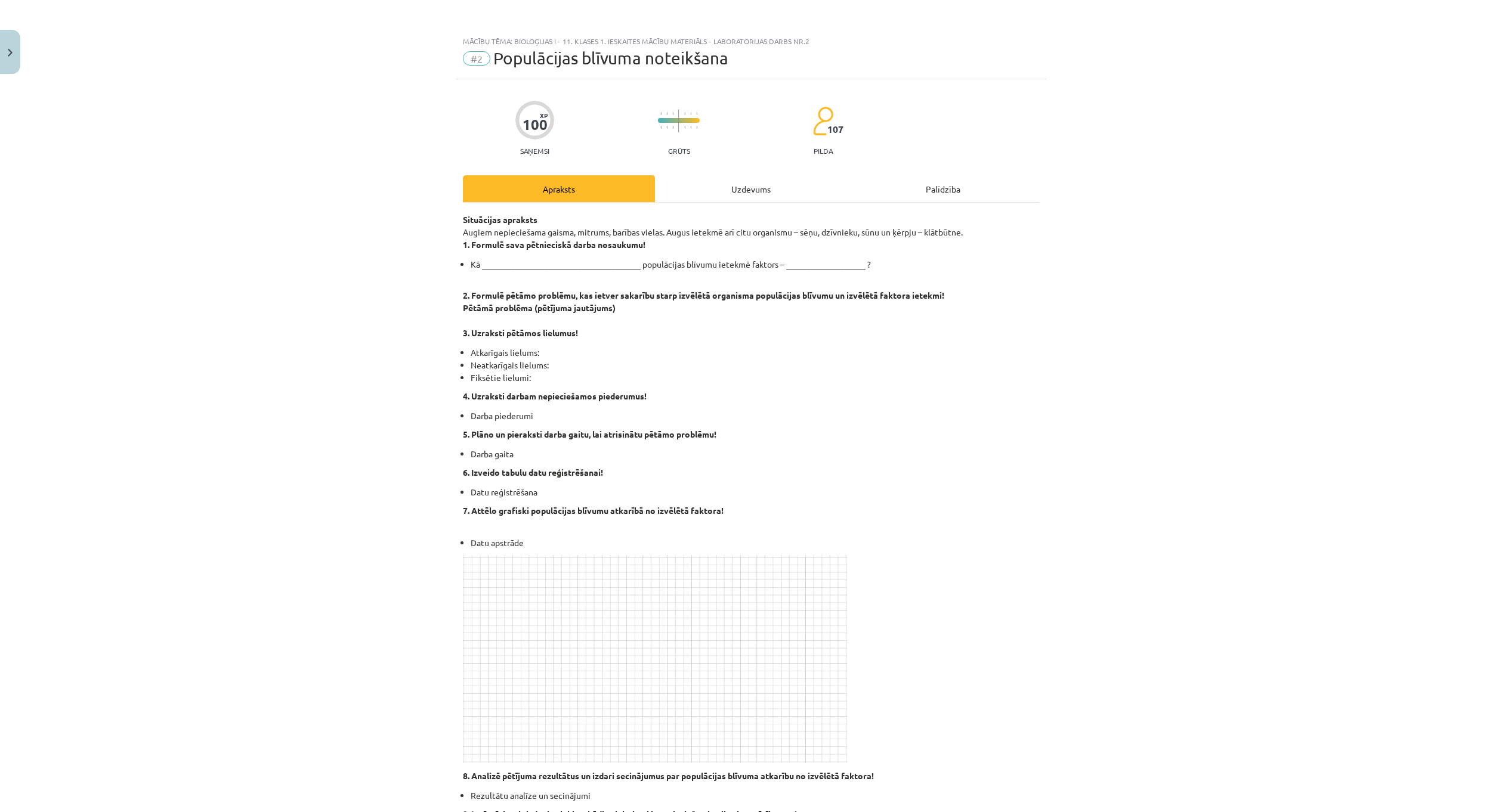
click at [907, 437] on p "5. Plāno un pieraksti darba gaitu, lai atrisinātu pētāmo problēmu!" at bounding box center [751, 434] width 576 height 13
